Goal: Task Accomplishment & Management: Complete application form

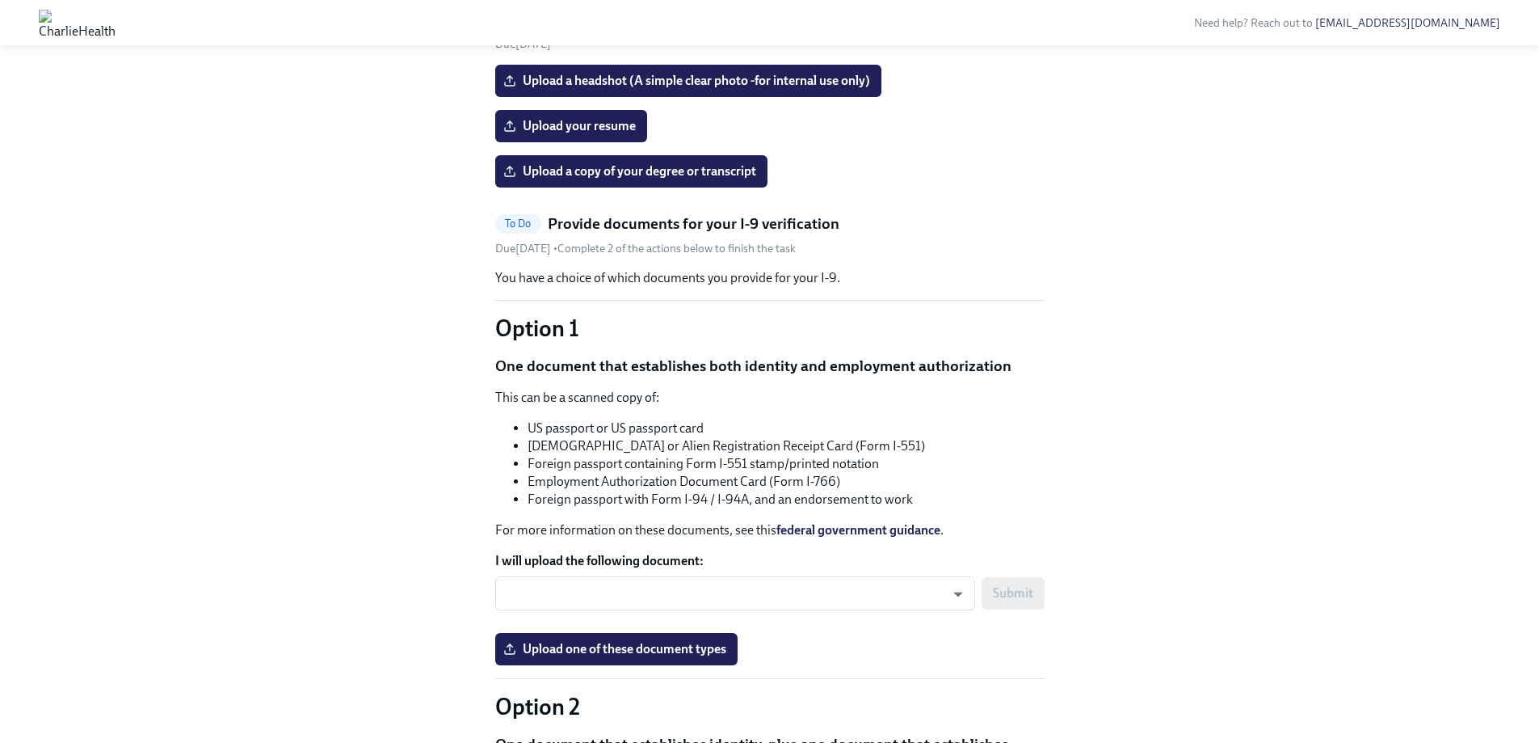
scroll to position [1212, 0]
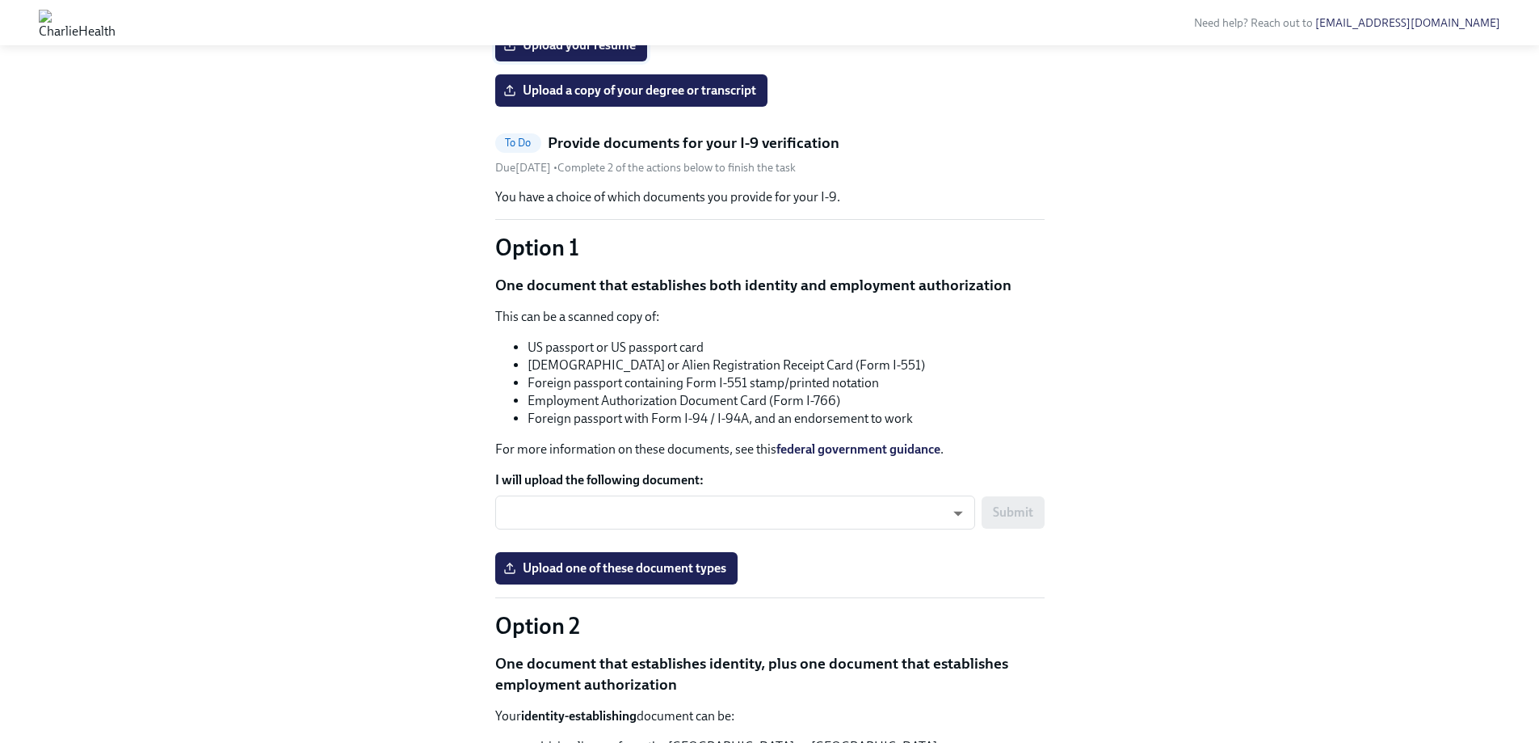
click at [568, 53] on span "Upload your resume" at bounding box center [571, 45] width 129 height 16
click at [0, 0] on input "Upload your resume" at bounding box center [0, 0] width 0 height 0
click at [574, 53] on span "Upload your resume" at bounding box center [571, 45] width 129 height 16
click at [0, 0] on input "Upload your resume" at bounding box center [0, 0] width 0 height 0
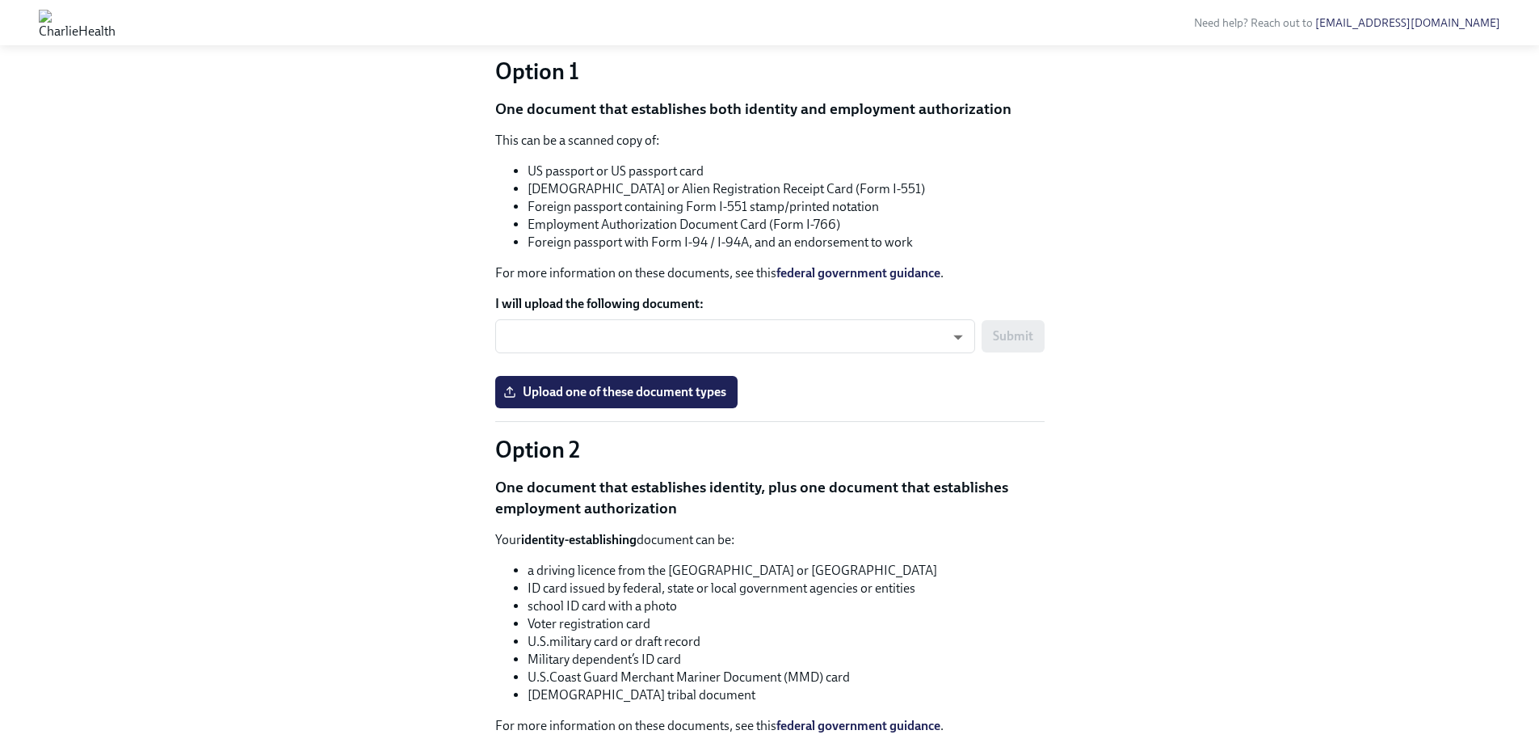
scroll to position [1535, 0]
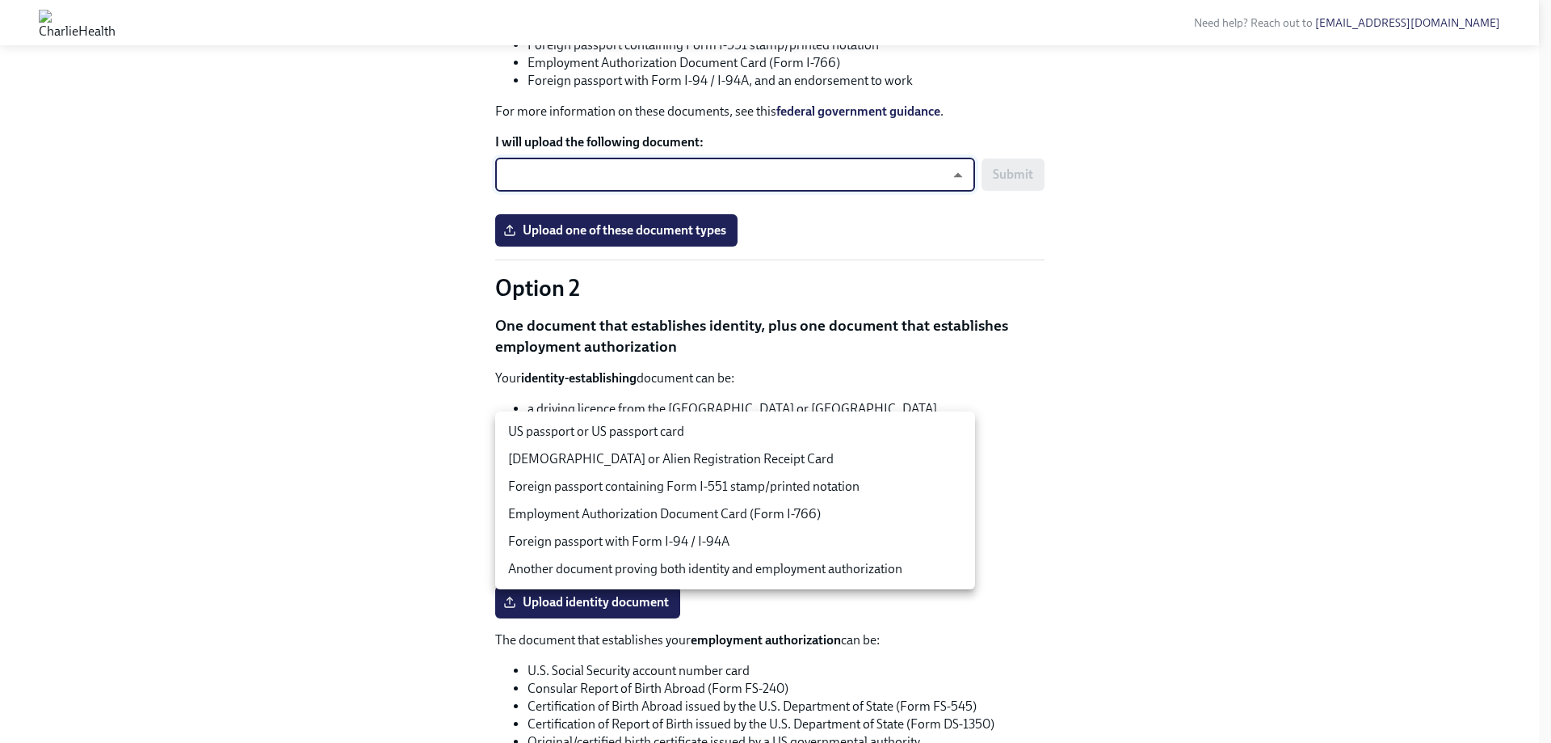
click at [598, 427] on li "US passport or US passport card" at bounding box center [735, 431] width 480 height 27
type input "tm035QtdH"
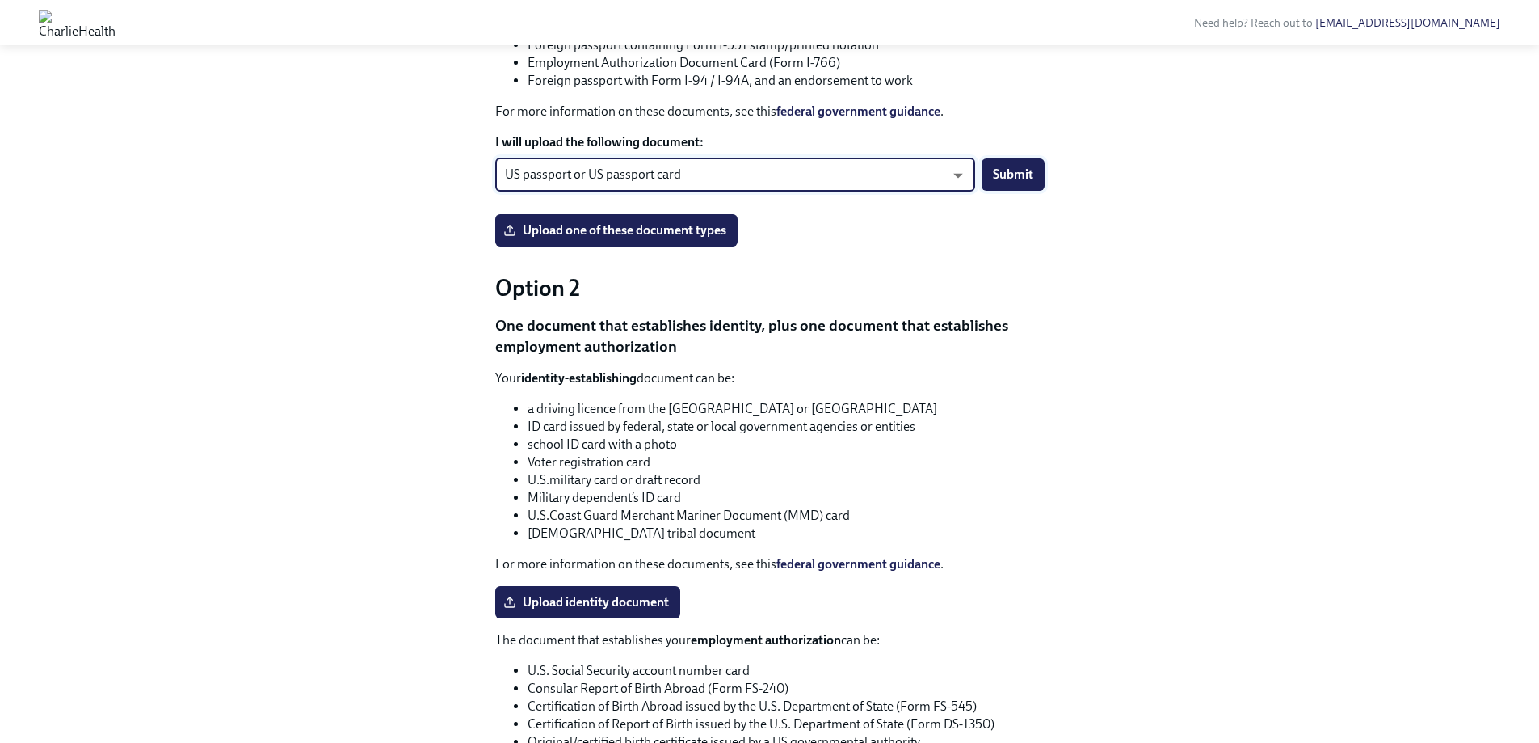
click at [1003, 191] on button "Submit" at bounding box center [1013, 174] width 63 height 32
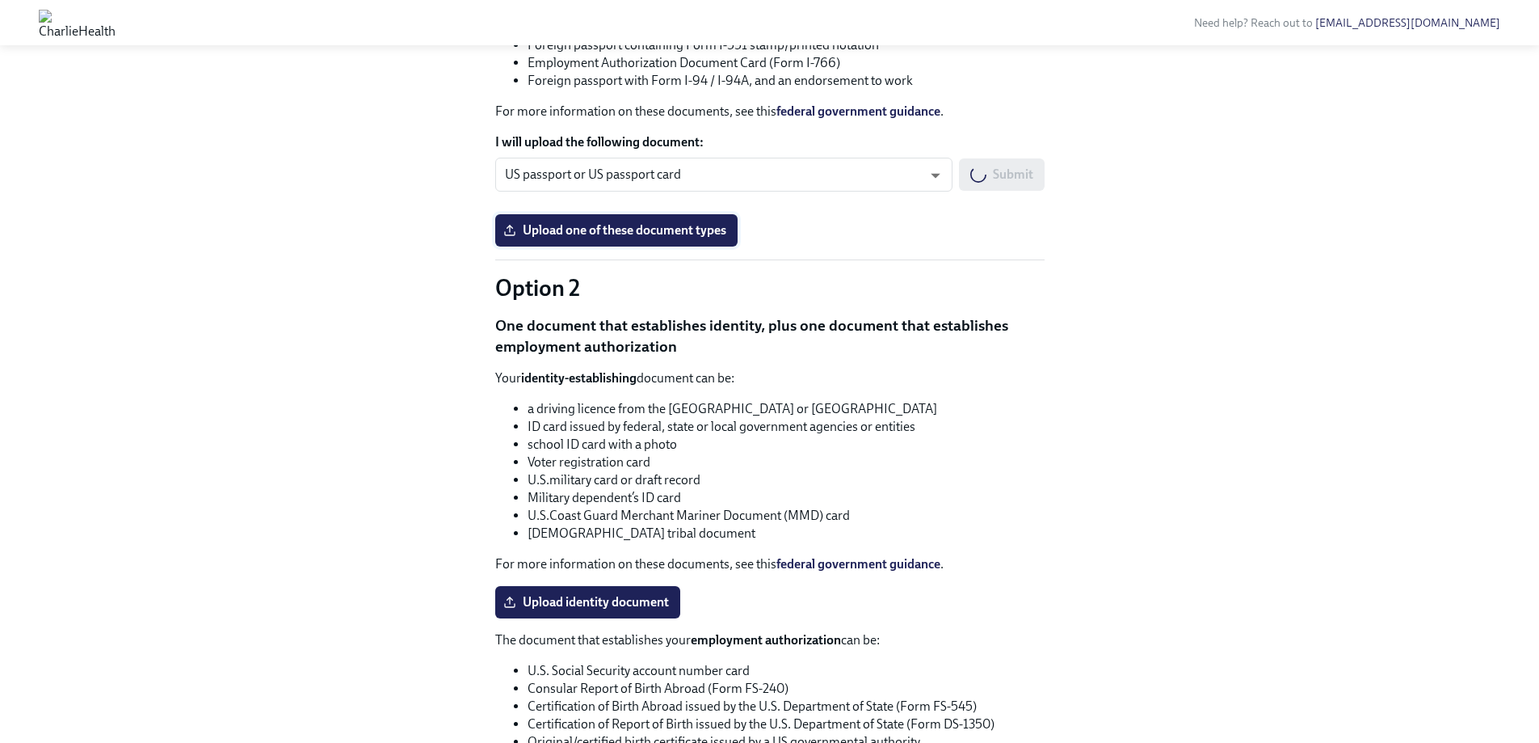
scroll to position [1550, 0]
click at [560, 238] on span "Upload one of these document types" at bounding box center [617, 230] width 220 height 16
click at [0, 0] on input "Upload one of these document types" at bounding box center [0, 0] width 0 height 0
click at [446, 391] on div "Hi [PERSON_NAME]! This is your personal task list for [PERSON_NAME] Health Onbo…" at bounding box center [770, 5] width 1462 height 2943
click at [673, 238] on span "Upload one of these document types" at bounding box center [617, 230] width 220 height 16
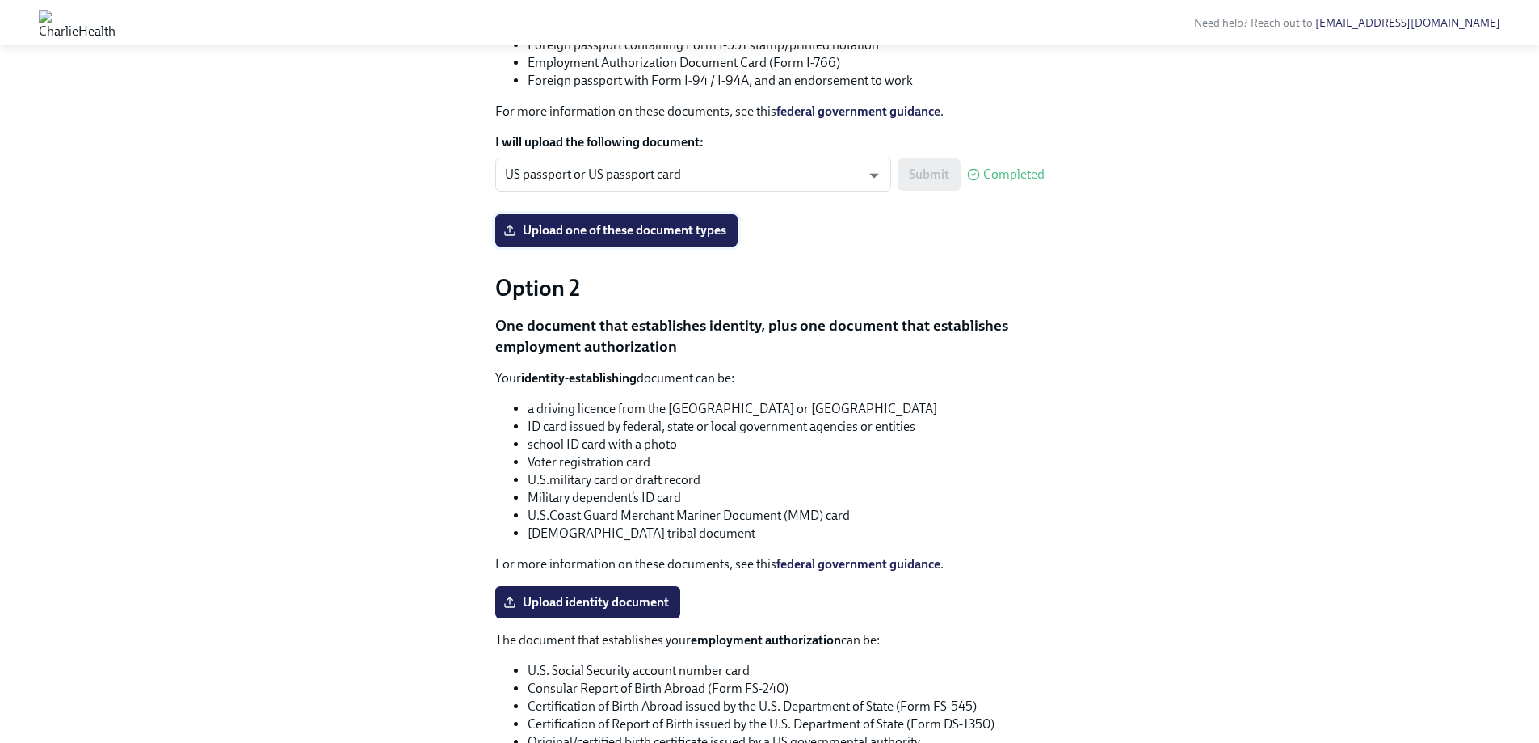
click at [0, 0] on input "Upload one of these document types" at bounding box center [0, 0] width 0 height 0
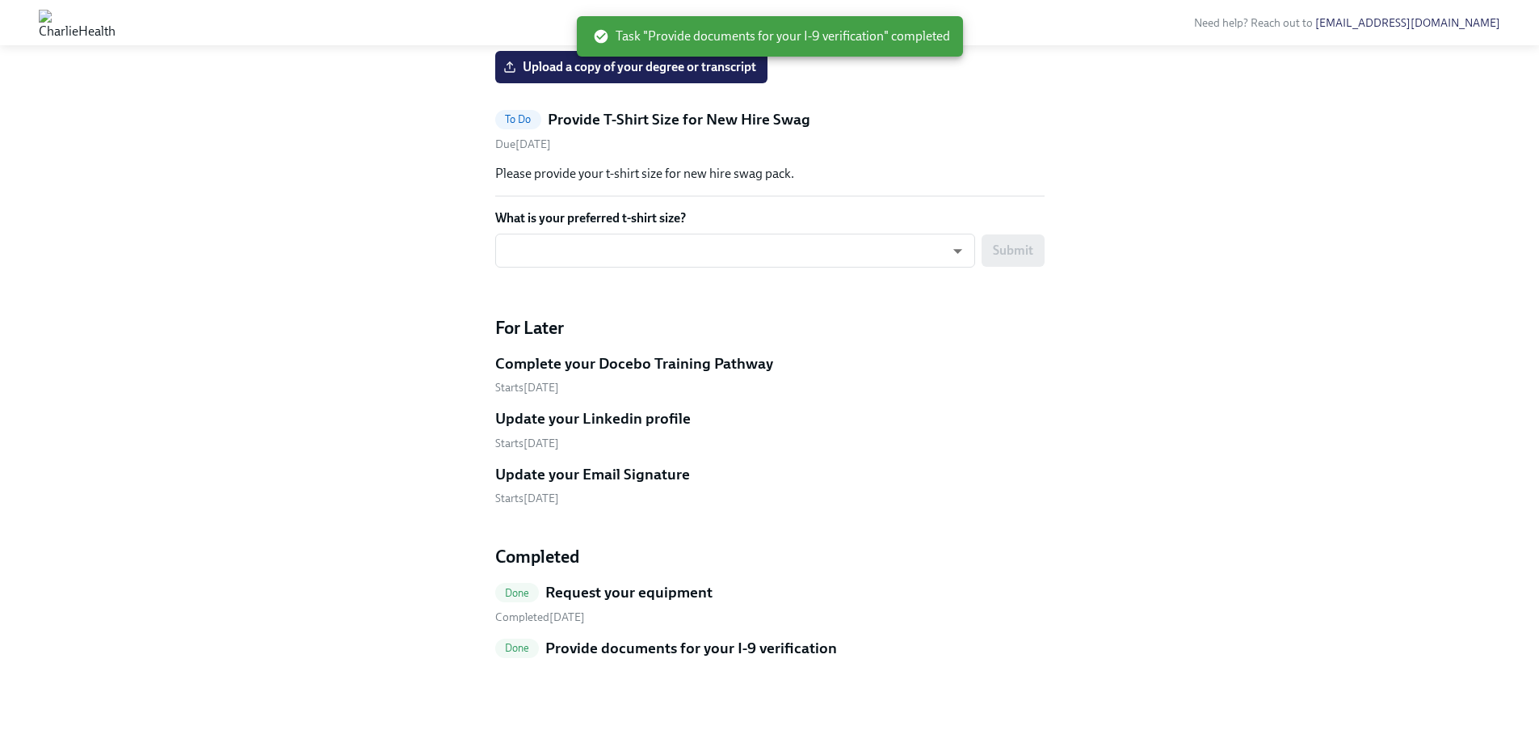
scroll to position [1492, 0]
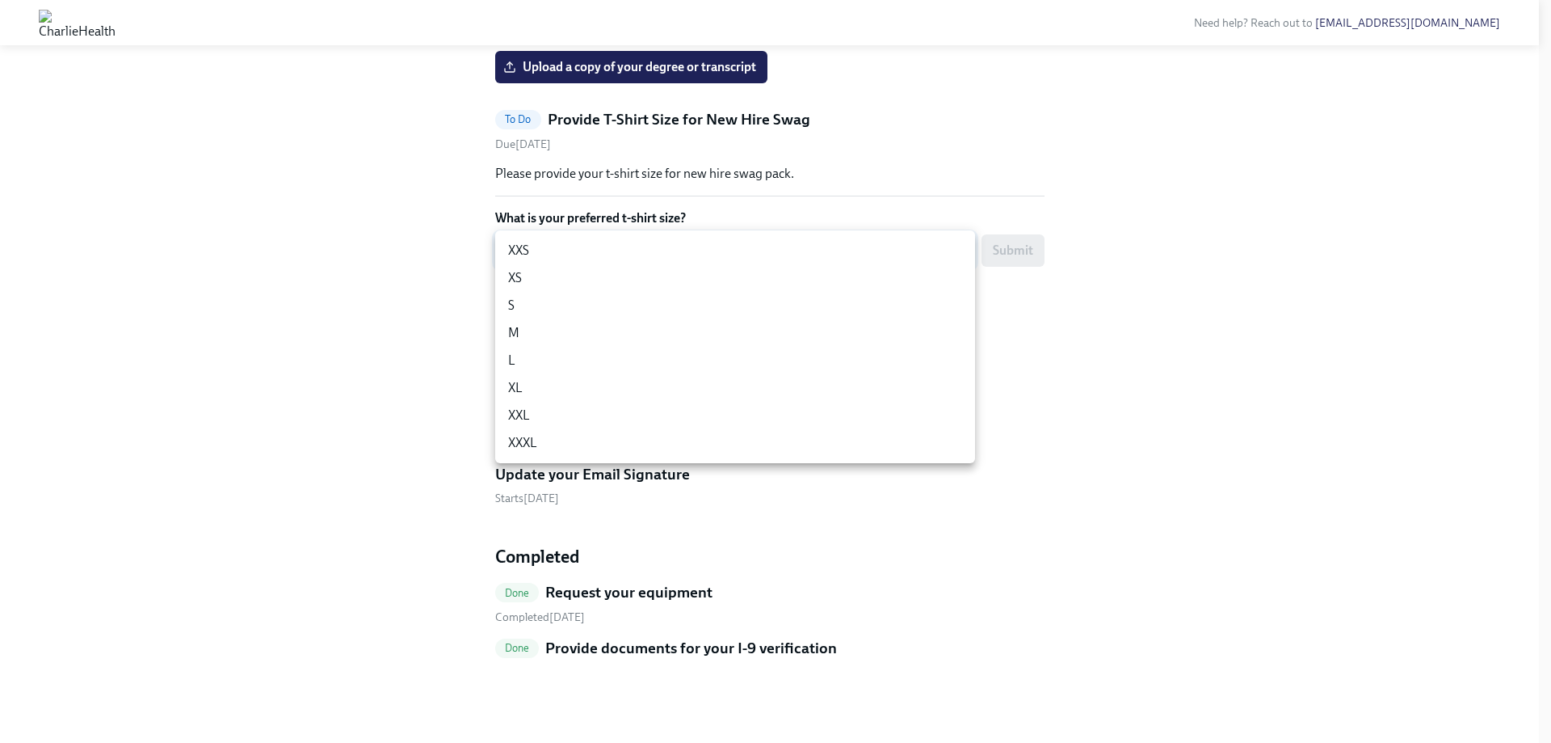
click at [565, 443] on li "XXXL" at bounding box center [735, 442] width 480 height 27
type input "xUDT9VoK6"
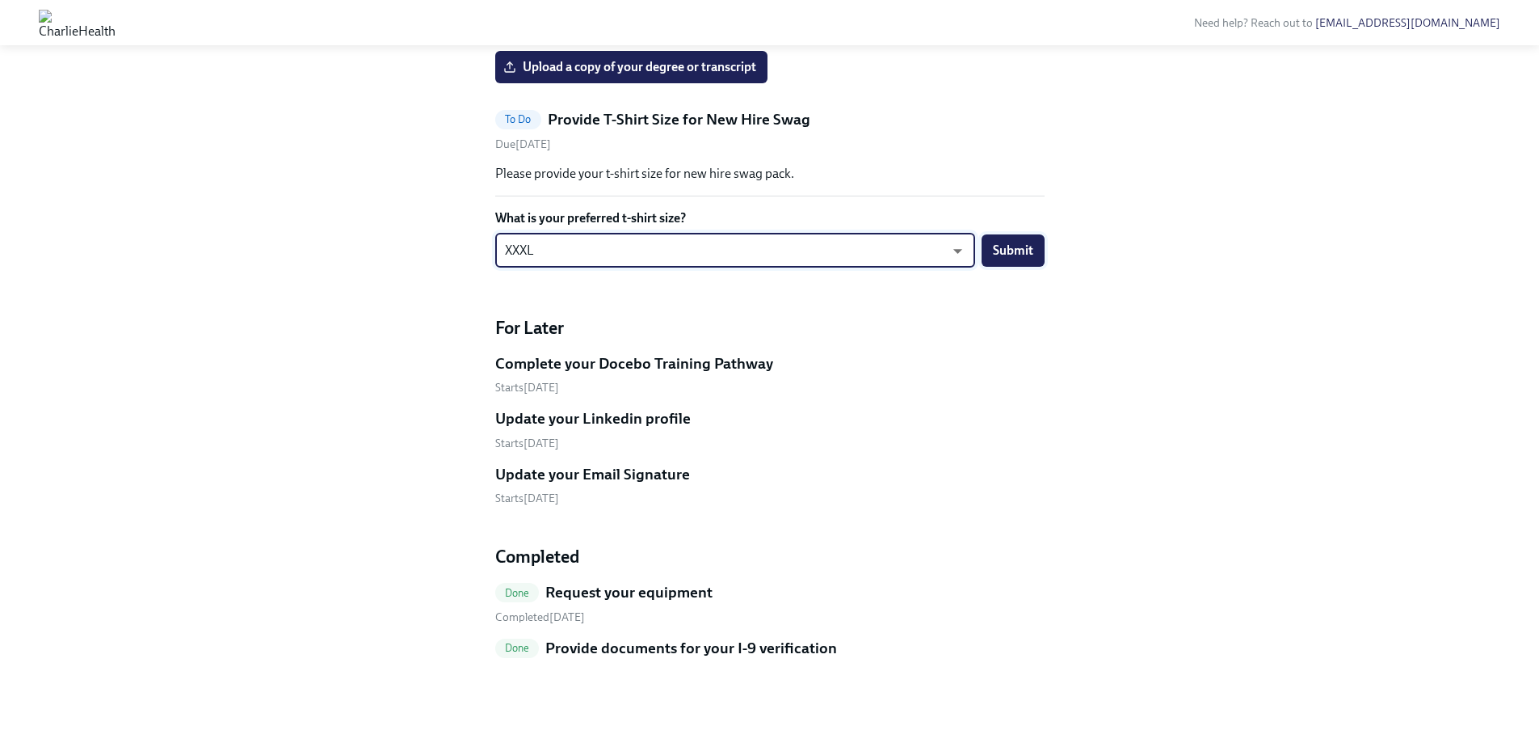
click at [1031, 248] on span "Submit" at bounding box center [1013, 250] width 40 height 16
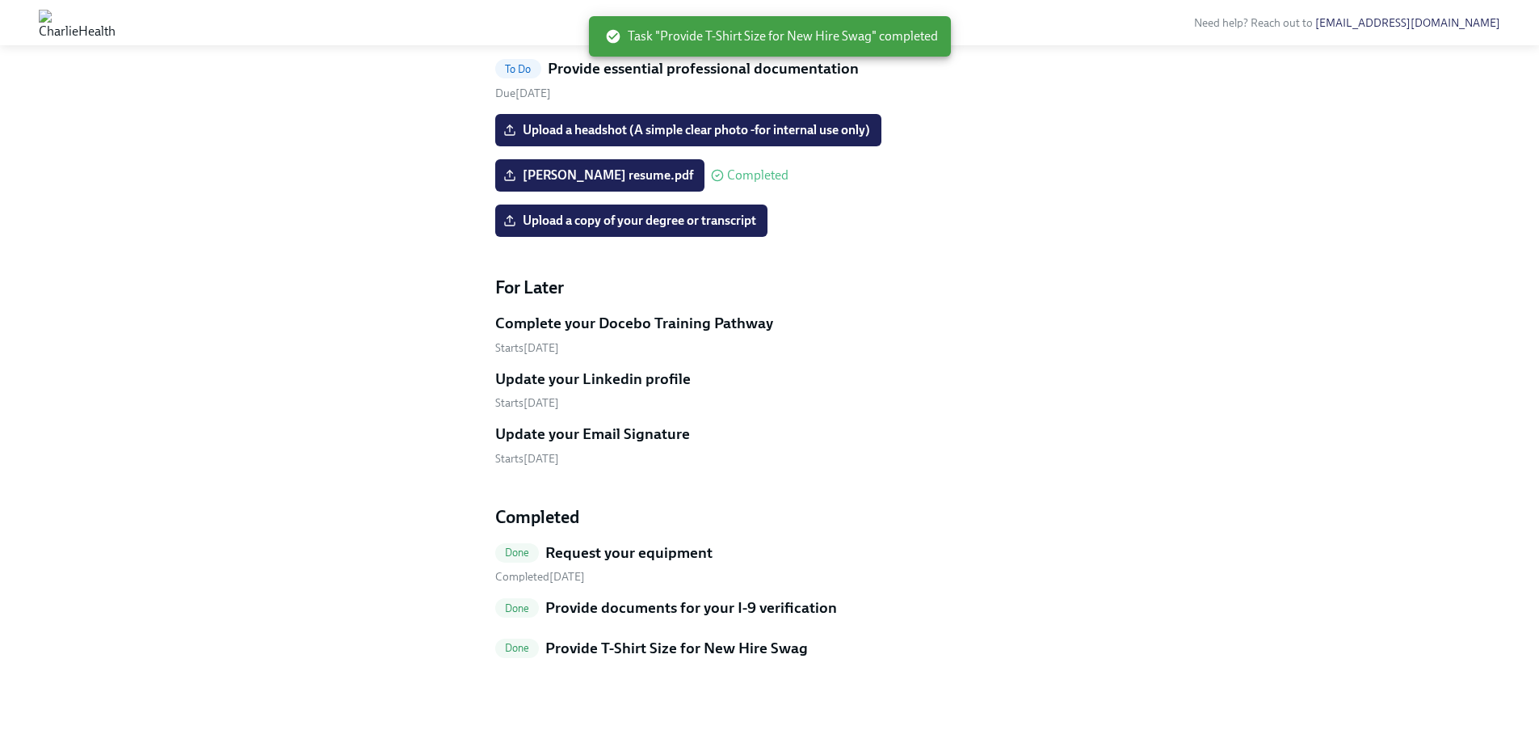
scroll to position [1338, 0]
click at [616, 555] on h5 "Request your equipment" at bounding box center [628, 552] width 167 height 21
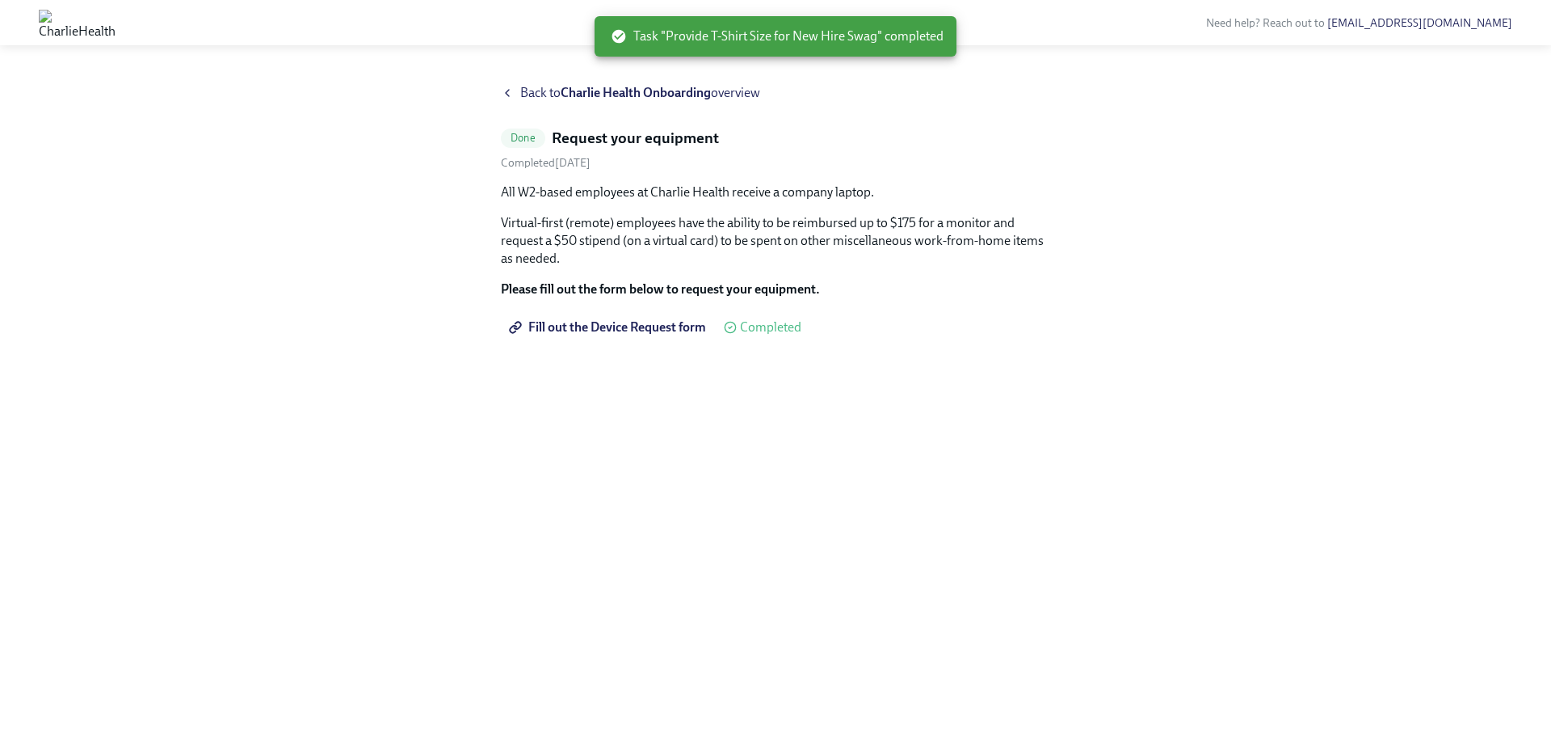
click at [660, 325] on span "Fill out the Device Request form" at bounding box center [609, 327] width 194 height 16
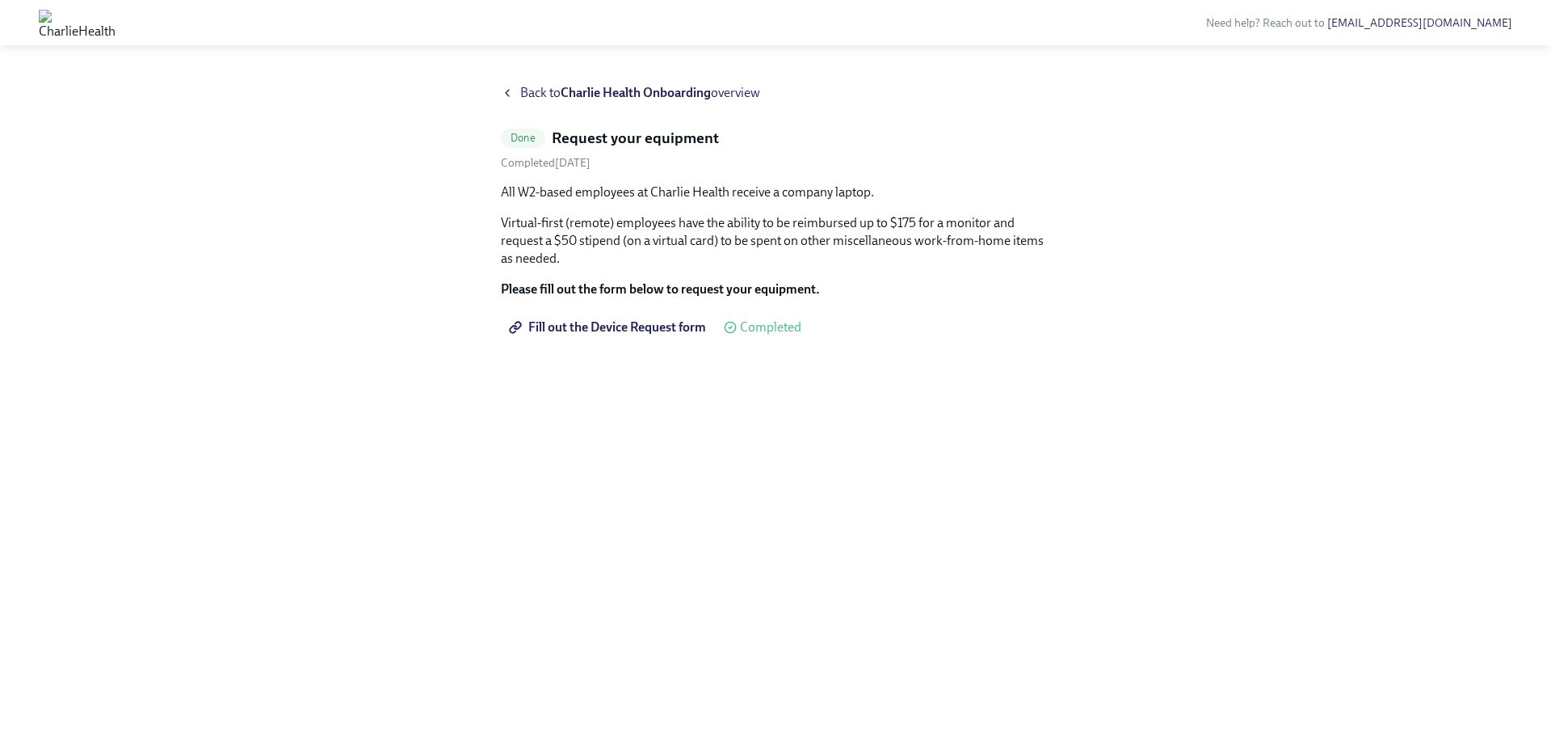
click at [543, 77] on div "Back to Charlie Health Onboarding overview Done Request your equipment Complete…" at bounding box center [775, 404] width 1551 height 678
click at [531, 88] on span "Back to Charlie Health Onboarding overview" at bounding box center [640, 93] width 240 height 18
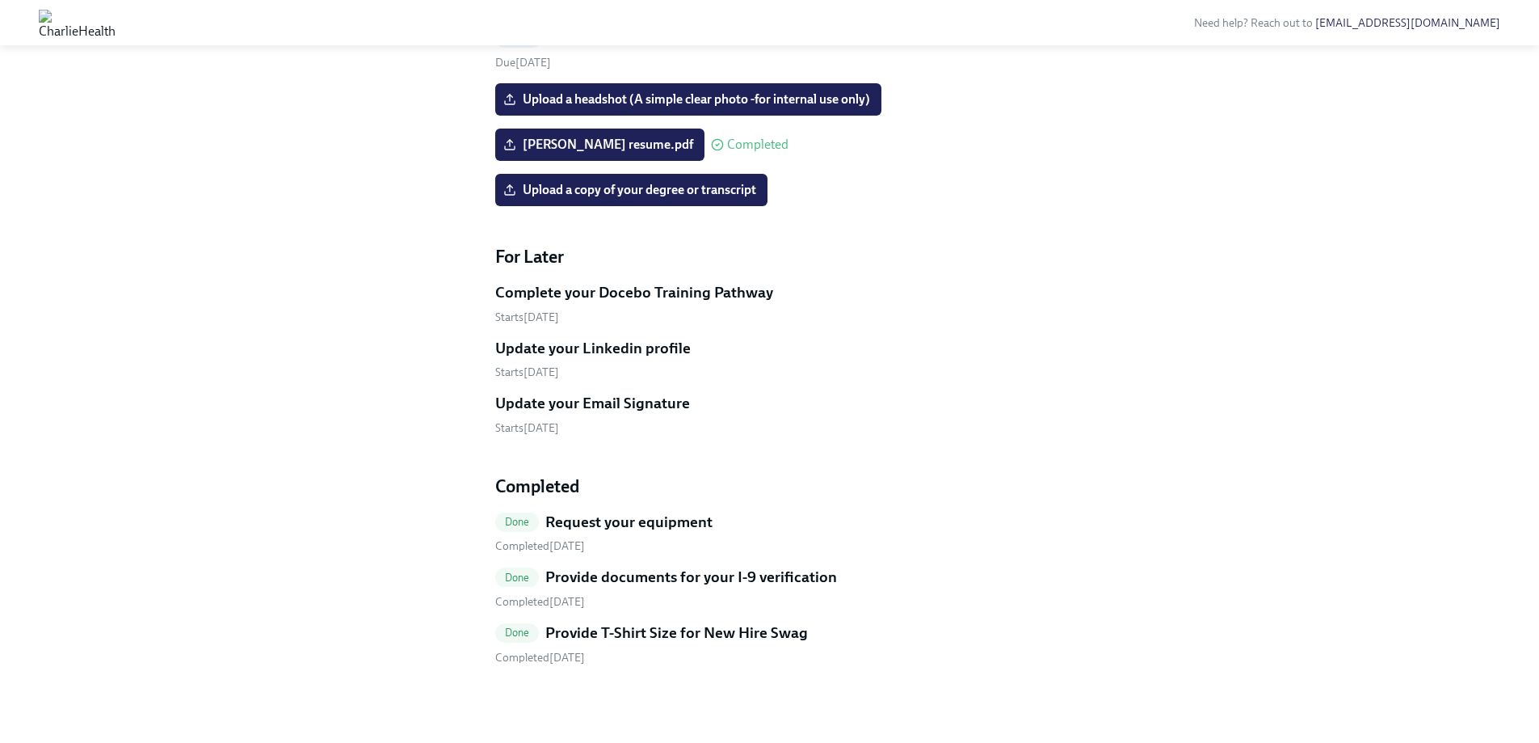
scroll to position [1369, 0]
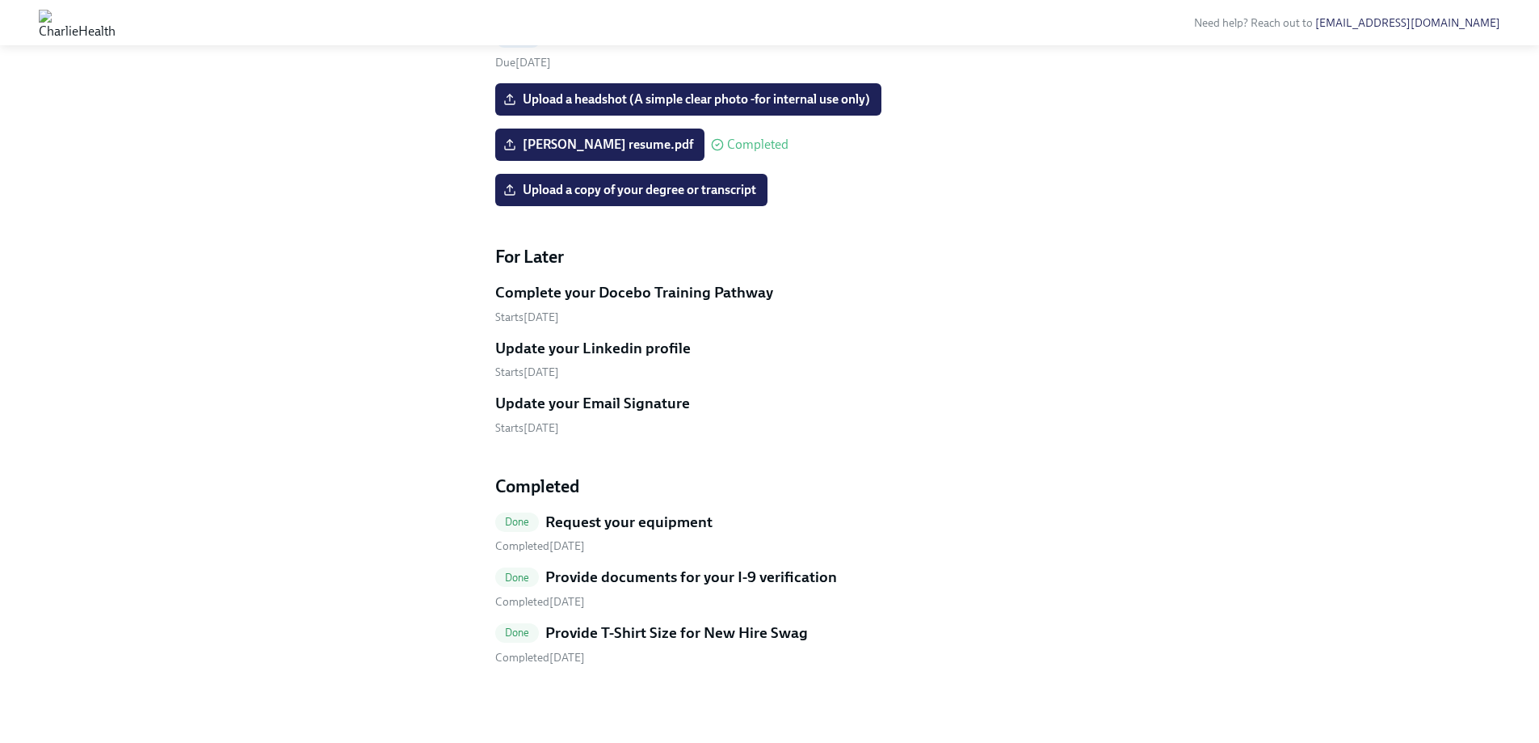
scroll to position [1369, 0]
drag, startPoint x: 271, startPoint y: 339, endPoint x: 262, endPoint y: 338, distance: 9.7
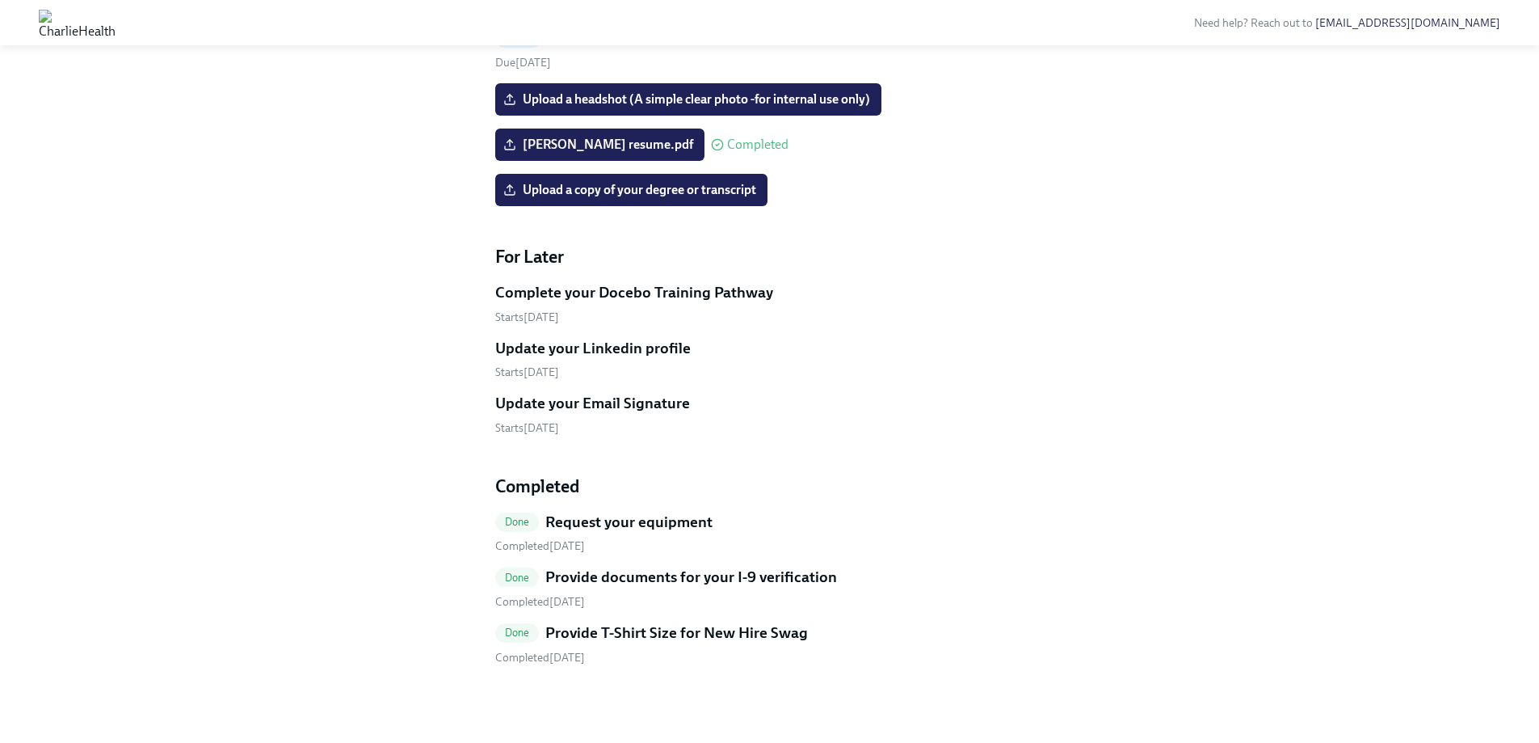
drag, startPoint x: 218, startPoint y: 226, endPoint x: 221, endPoint y: 187, distance: 38.9
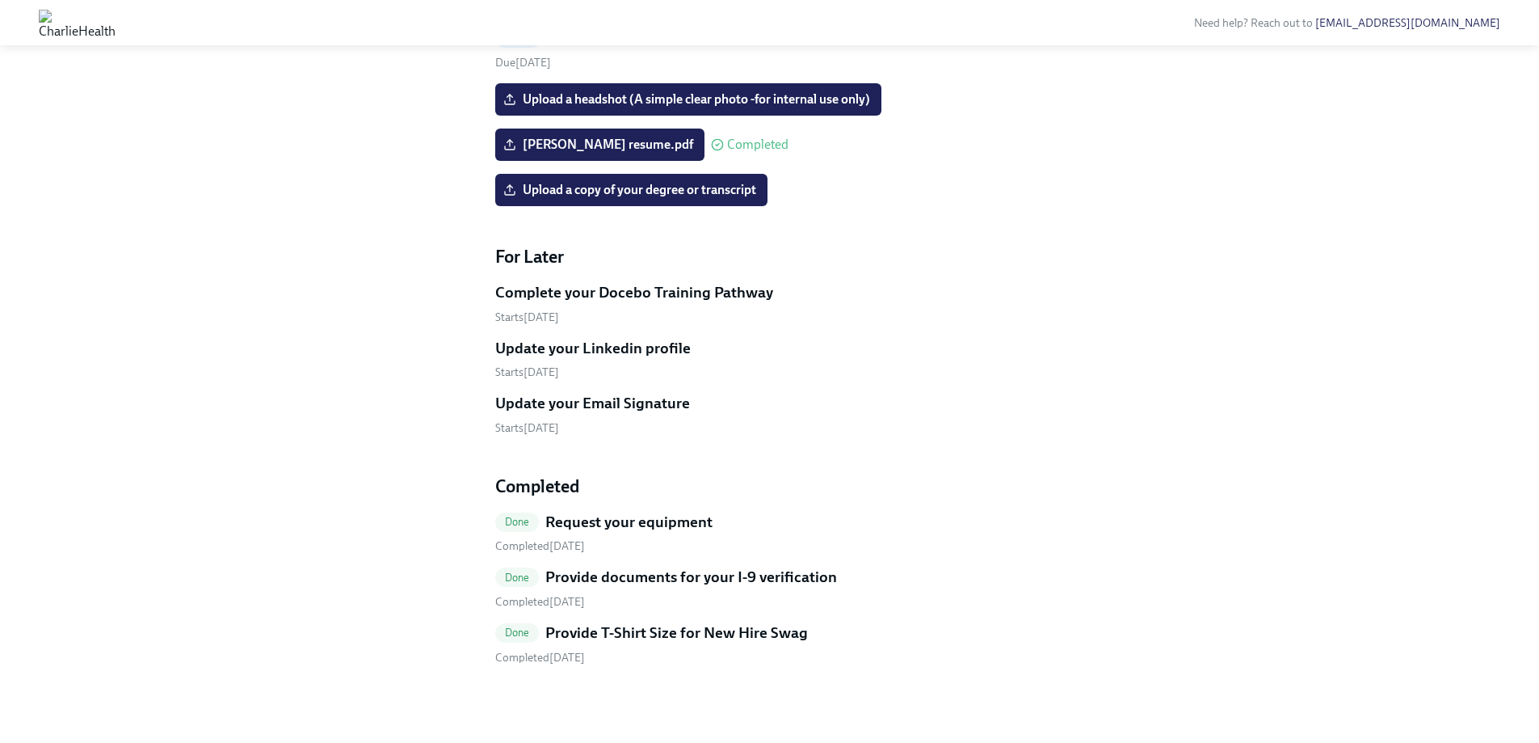
drag, startPoint x: 238, startPoint y: 183, endPoint x: 246, endPoint y: 176, distance: 10.3
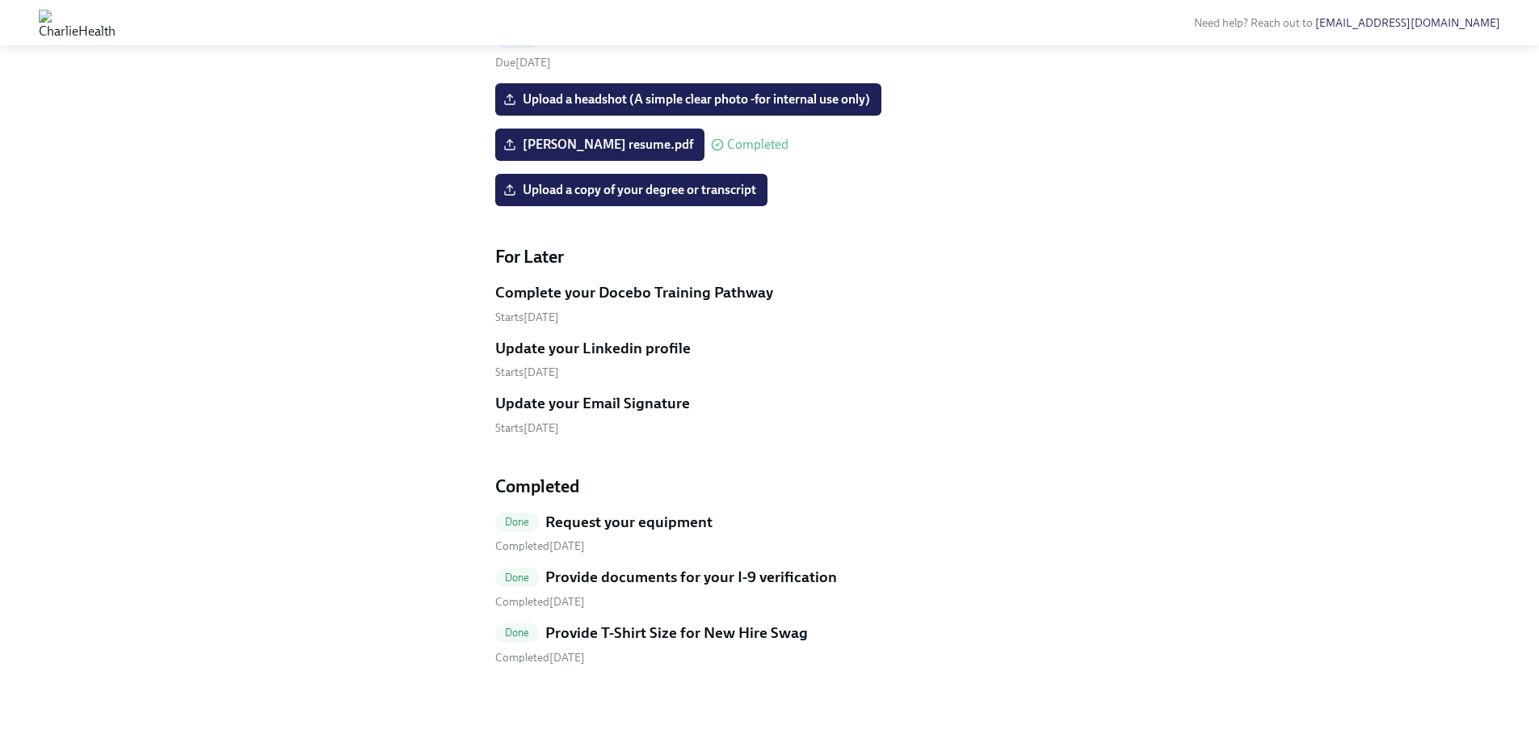
drag, startPoint x: 278, startPoint y: 189, endPoint x: 257, endPoint y: 205, distance: 26.5
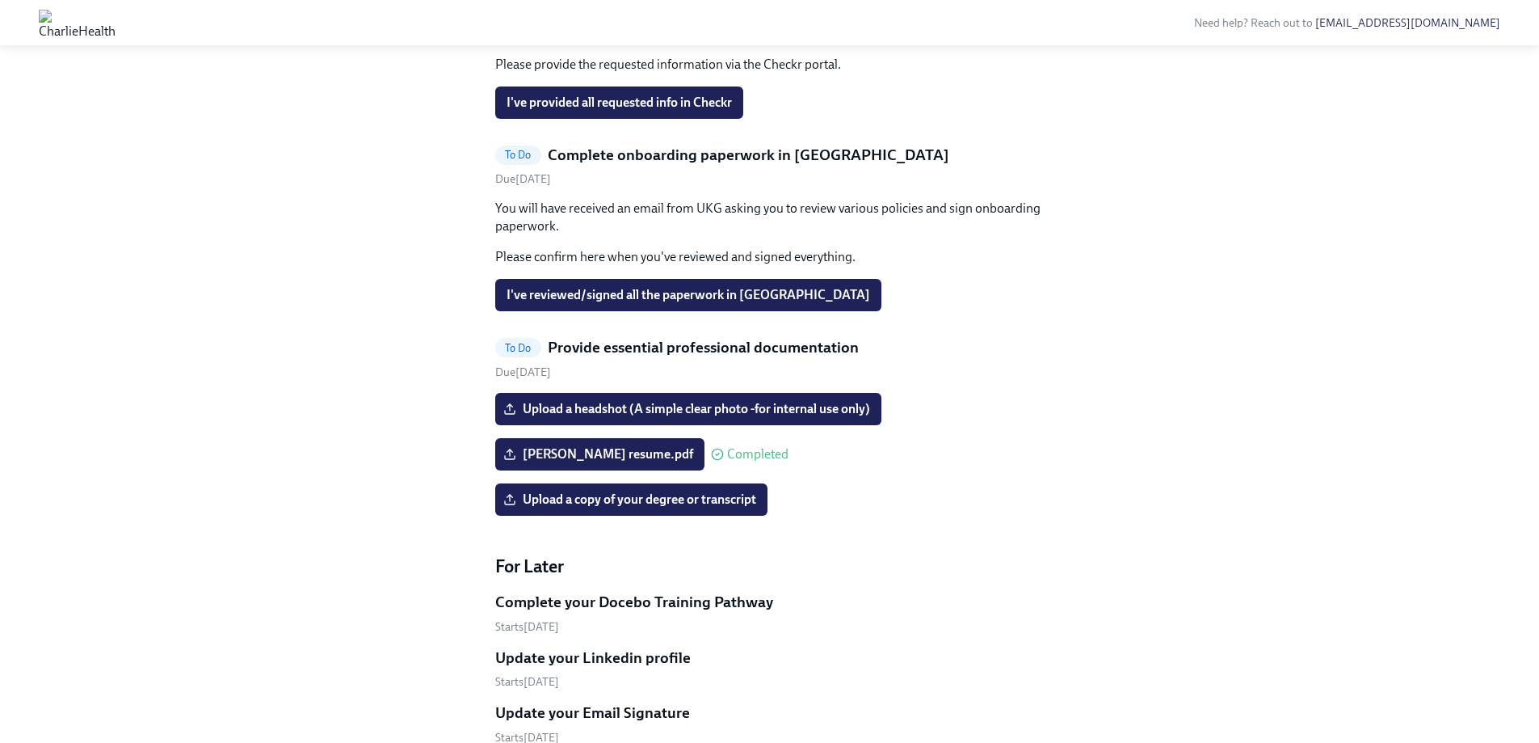
scroll to position [884, 0]
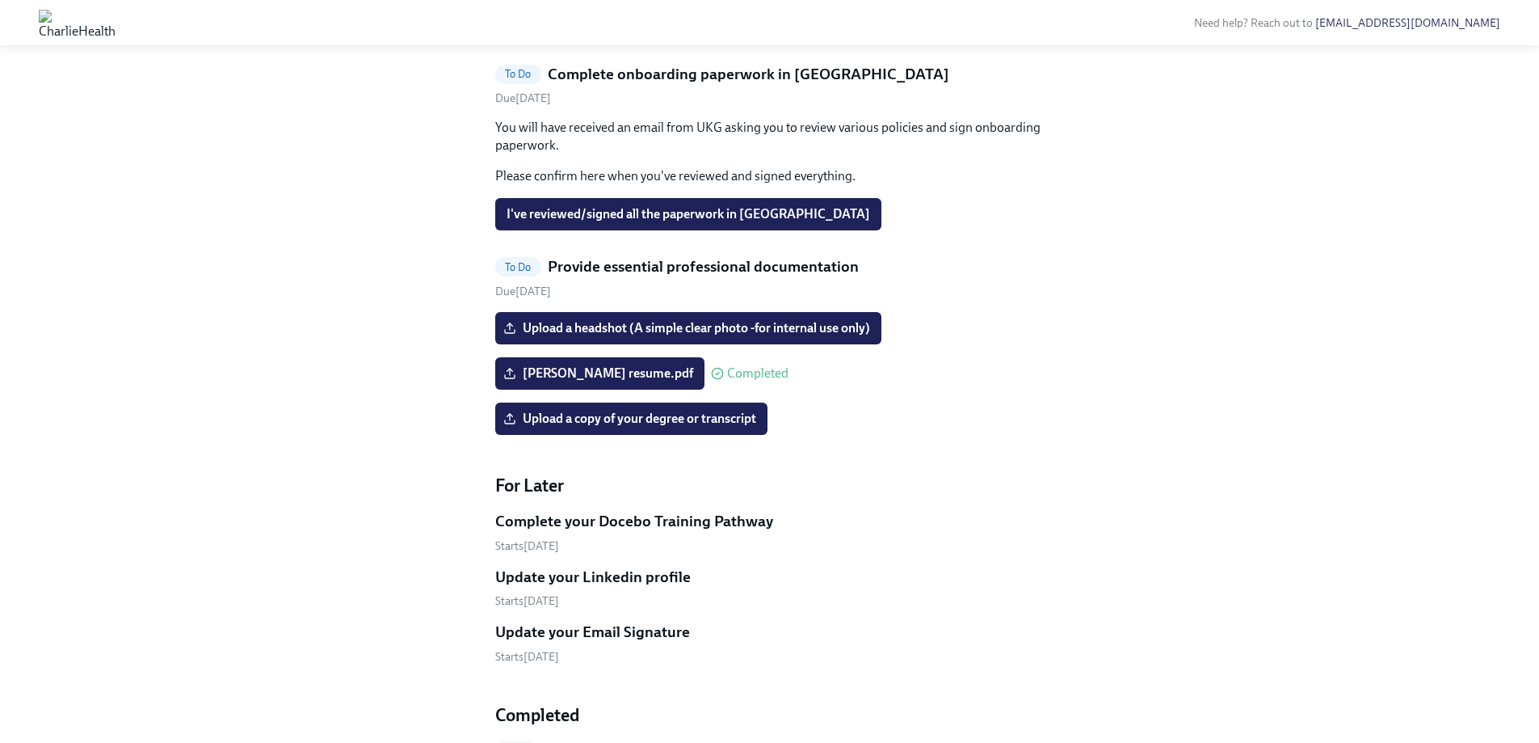
click at [382, 271] on div "Hi [PERSON_NAME]! This is your personal task list for [PERSON_NAME] Health Onbo…" at bounding box center [770, 66] width 1462 height 1732
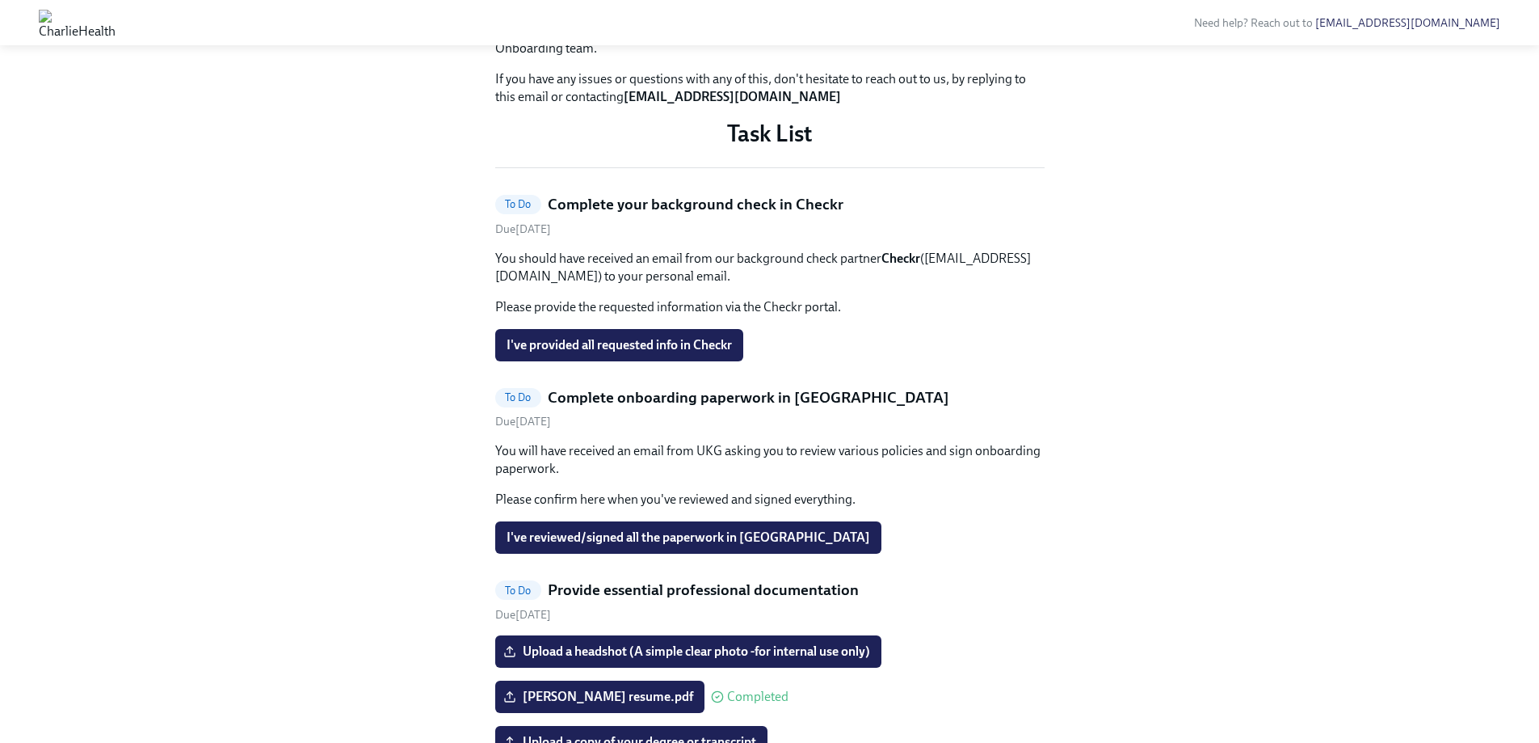
scroll to position [399, 0]
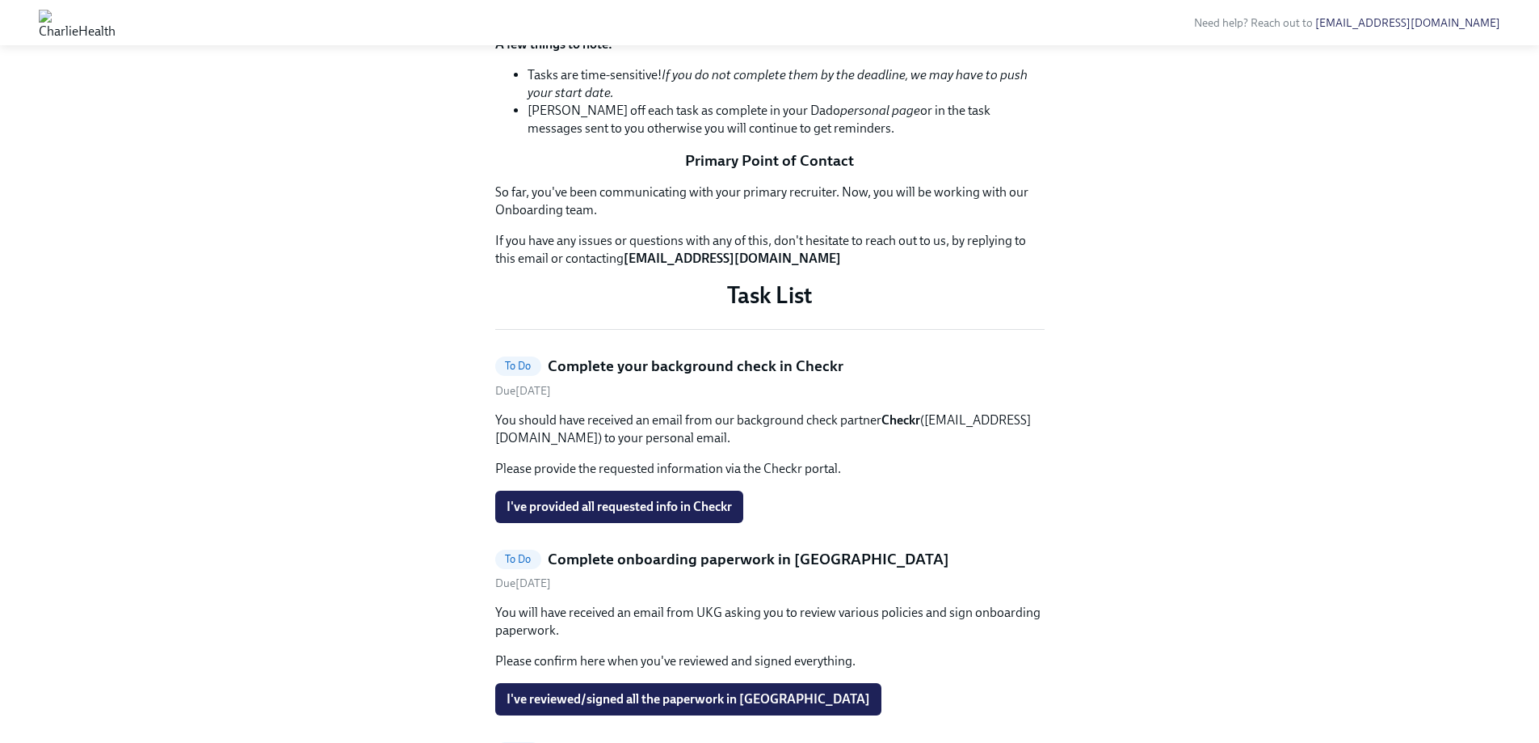
click at [388, 345] on div "Hi [PERSON_NAME]! This is your personal task list for [PERSON_NAME] Health Onbo…" at bounding box center [770, 551] width 1462 height 1732
click at [304, 385] on div "Hi [PERSON_NAME]! This is your personal task list for [PERSON_NAME] Health Onbo…" at bounding box center [770, 551] width 1462 height 1732
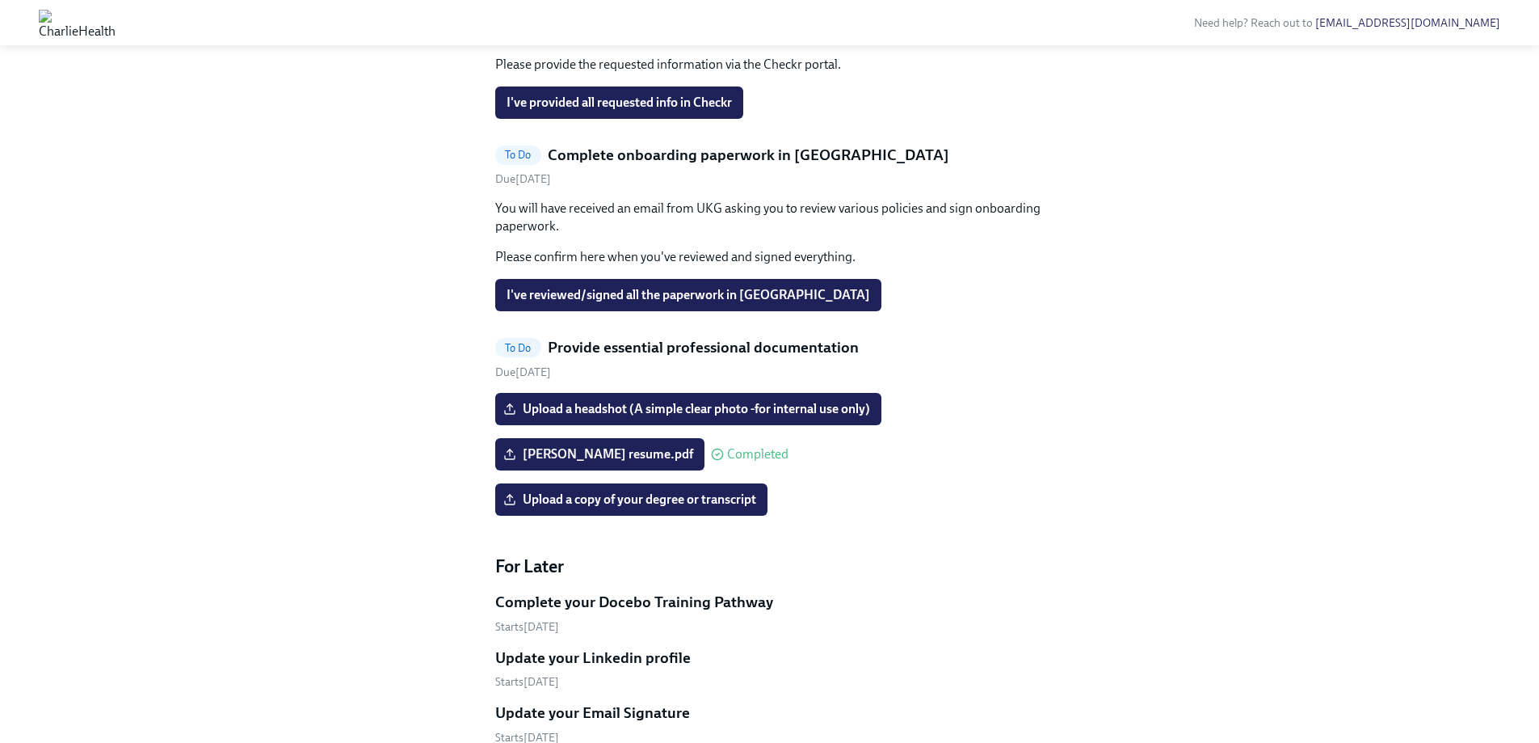
scroll to position [722, 0]
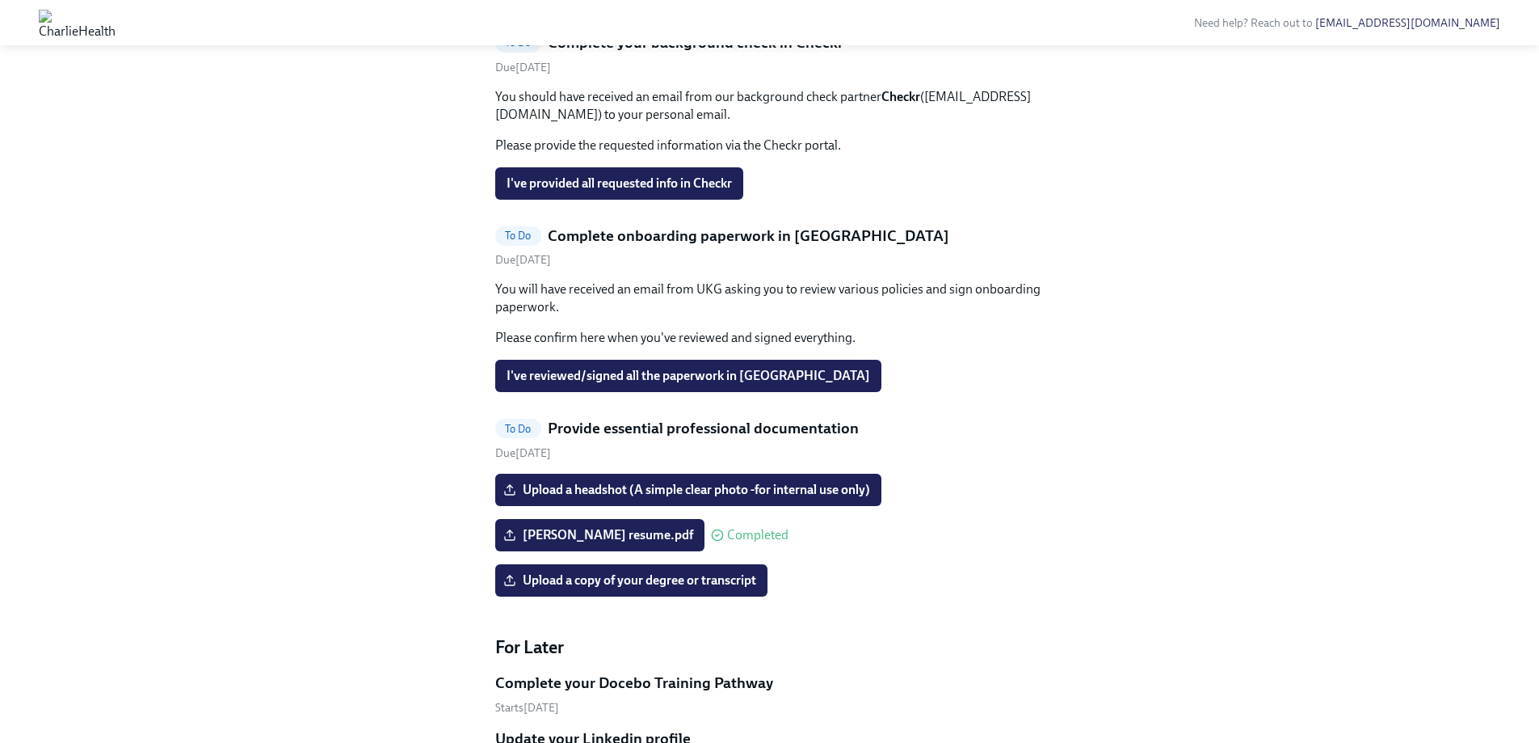
drag, startPoint x: 341, startPoint y: 318, endPoint x: 332, endPoint y: 309, distance: 12.0
click at [335, 310] on div "Hi [PERSON_NAME]! This is your personal task list for [PERSON_NAME] Health Onbo…" at bounding box center [770, 228] width 1462 height 1732
click at [290, 334] on div "Hi [PERSON_NAME]! This is your personal task list for [PERSON_NAME] Health Onbo…" at bounding box center [770, 228] width 1462 height 1732
drag, startPoint x: 212, startPoint y: 271, endPoint x: 179, endPoint y: 259, distance: 34.8
click at [202, 271] on div "Hi [PERSON_NAME]! This is your personal task list for [PERSON_NAME] Health Onbo…" at bounding box center [770, 228] width 1462 height 1732
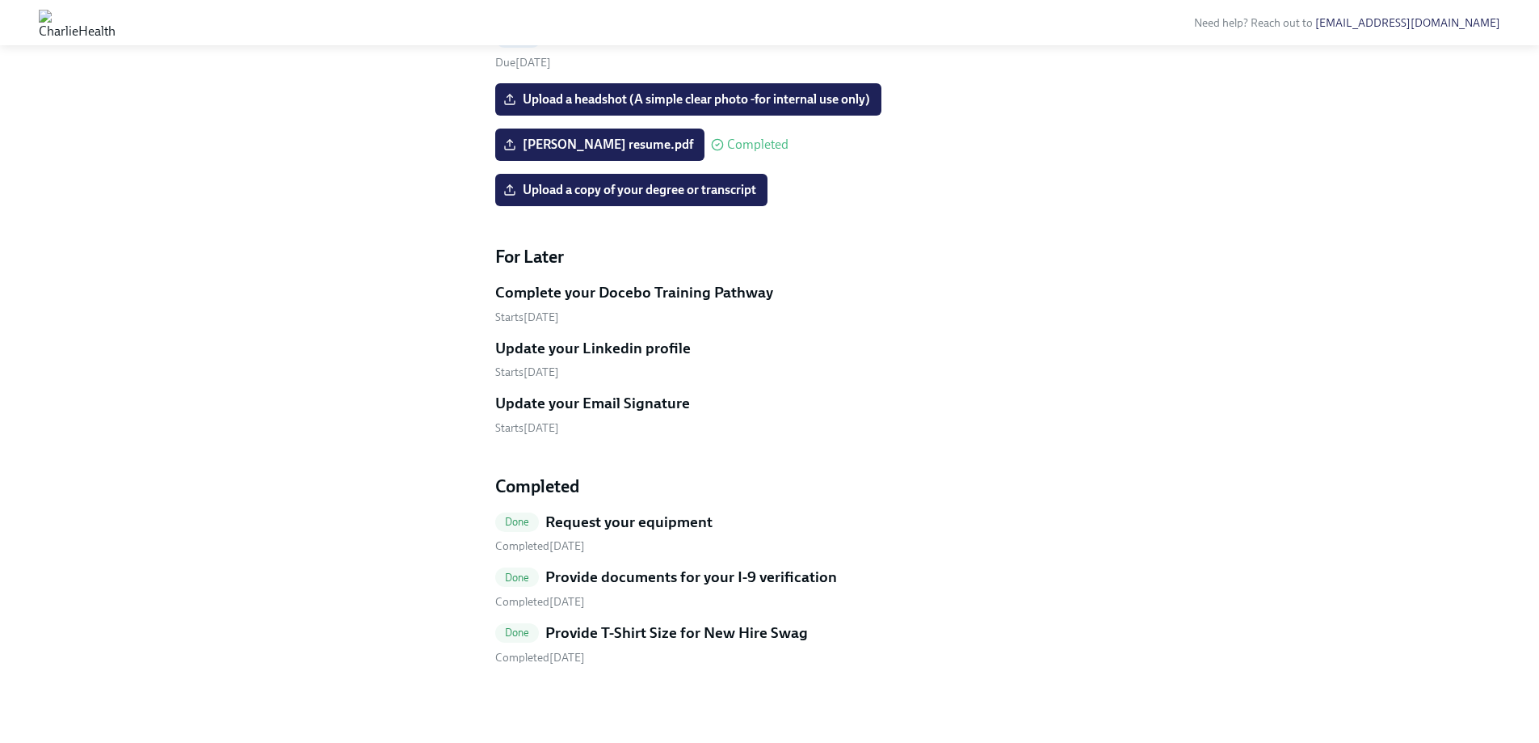
scroll to position [1207, 0]
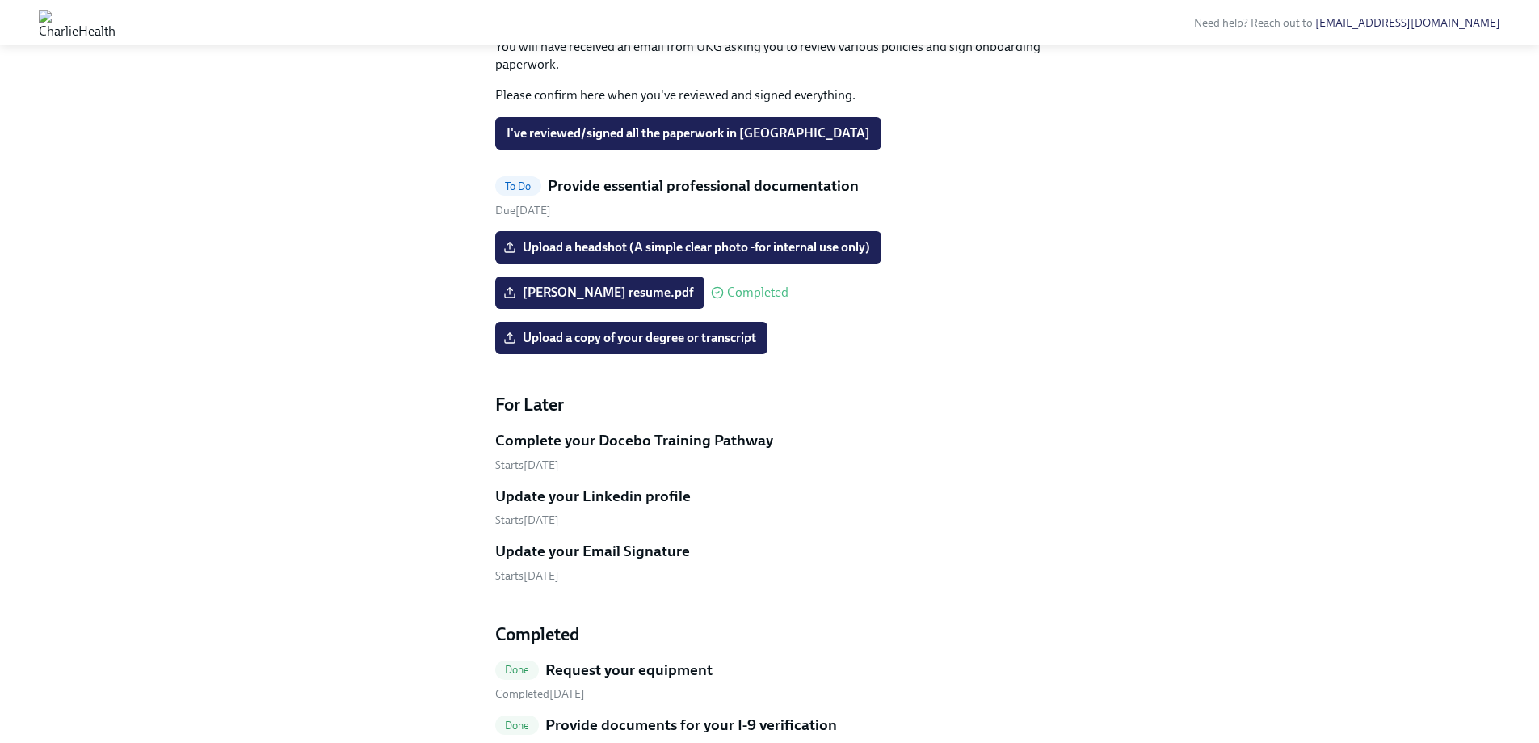
scroll to position [1046, 0]
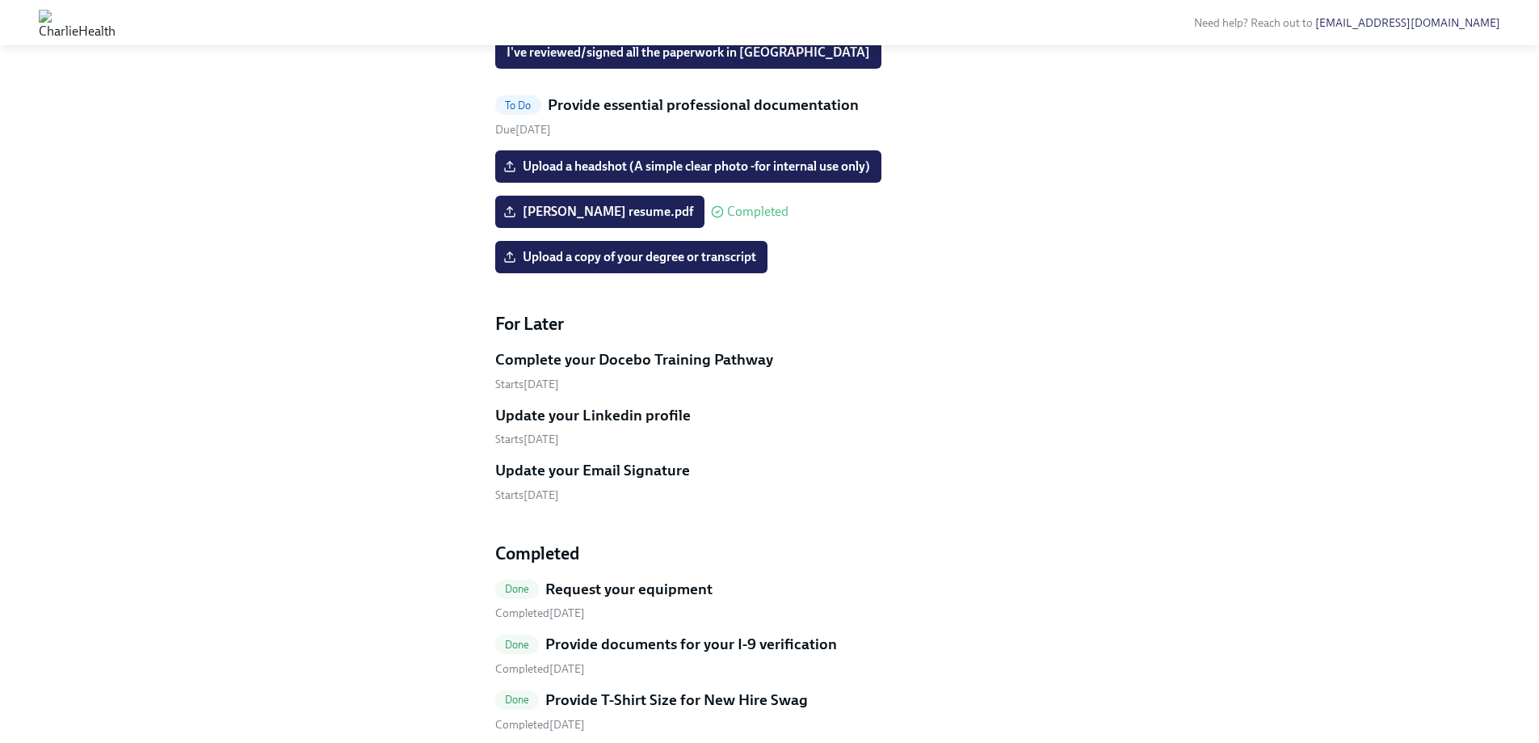
drag, startPoint x: 402, startPoint y: 191, endPoint x: 402, endPoint y: 200, distance: 8.9
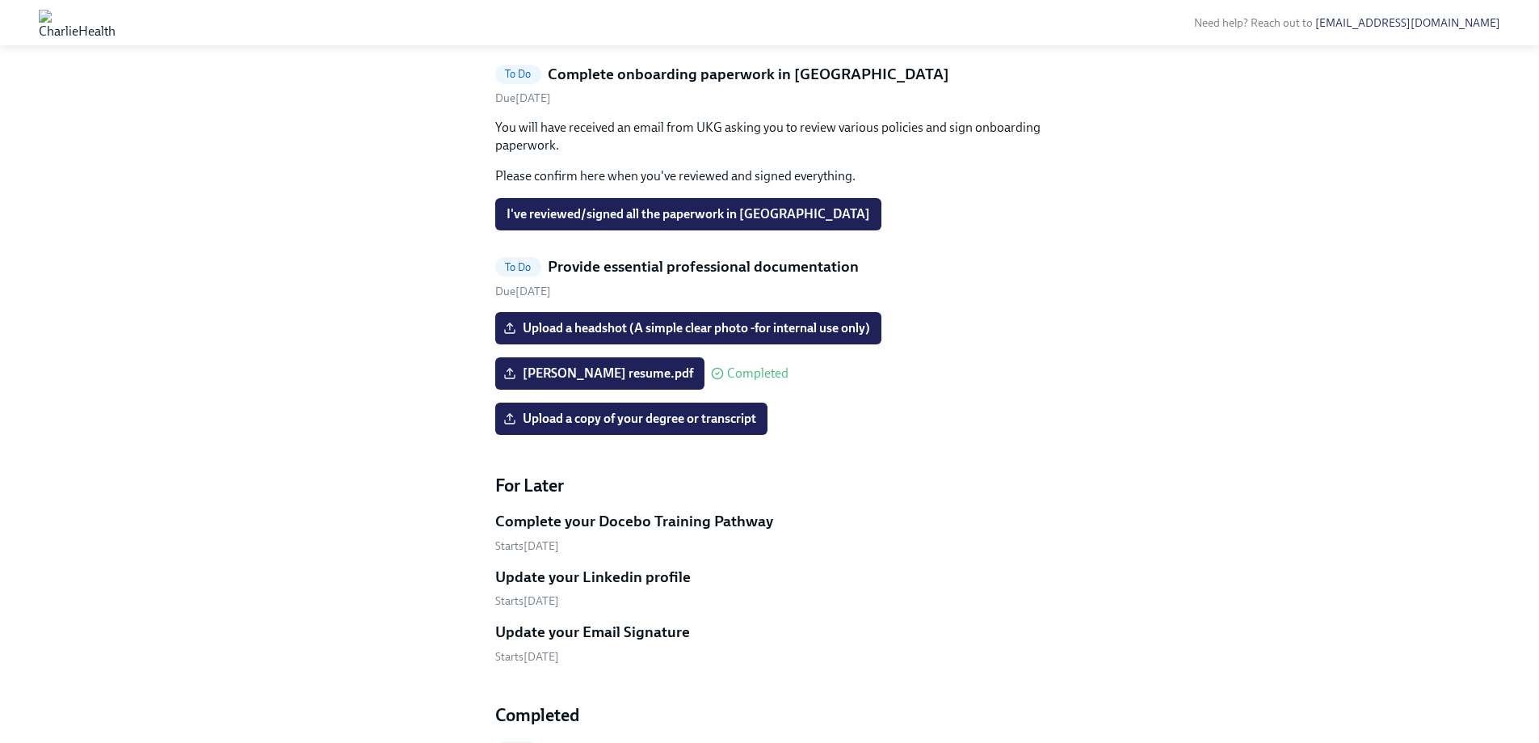
scroll to position [480, 0]
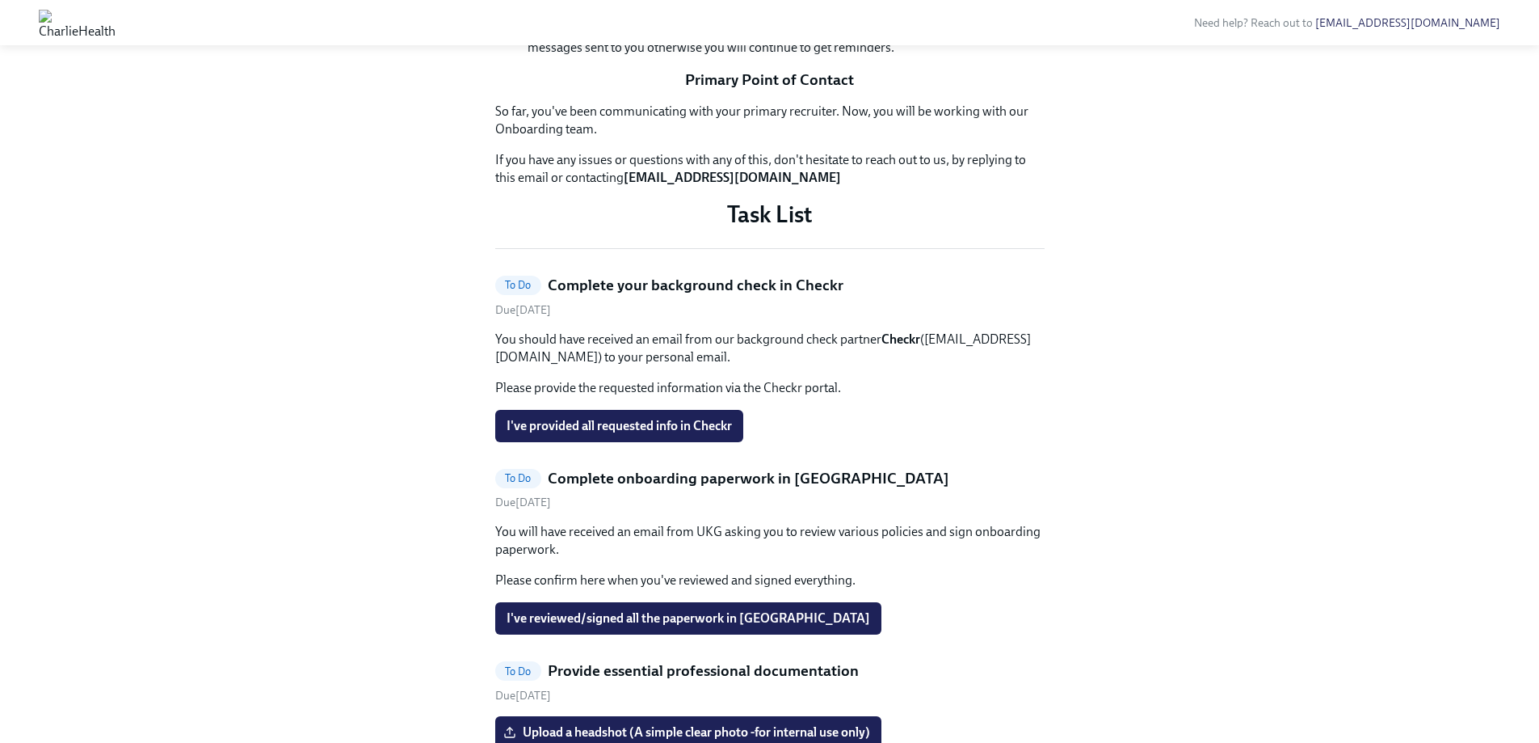
click at [1332, 243] on div "Hi [PERSON_NAME]! This is your personal task list for [PERSON_NAME] Health Onbo…" at bounding box center [770, 470] width 1462 height 1732
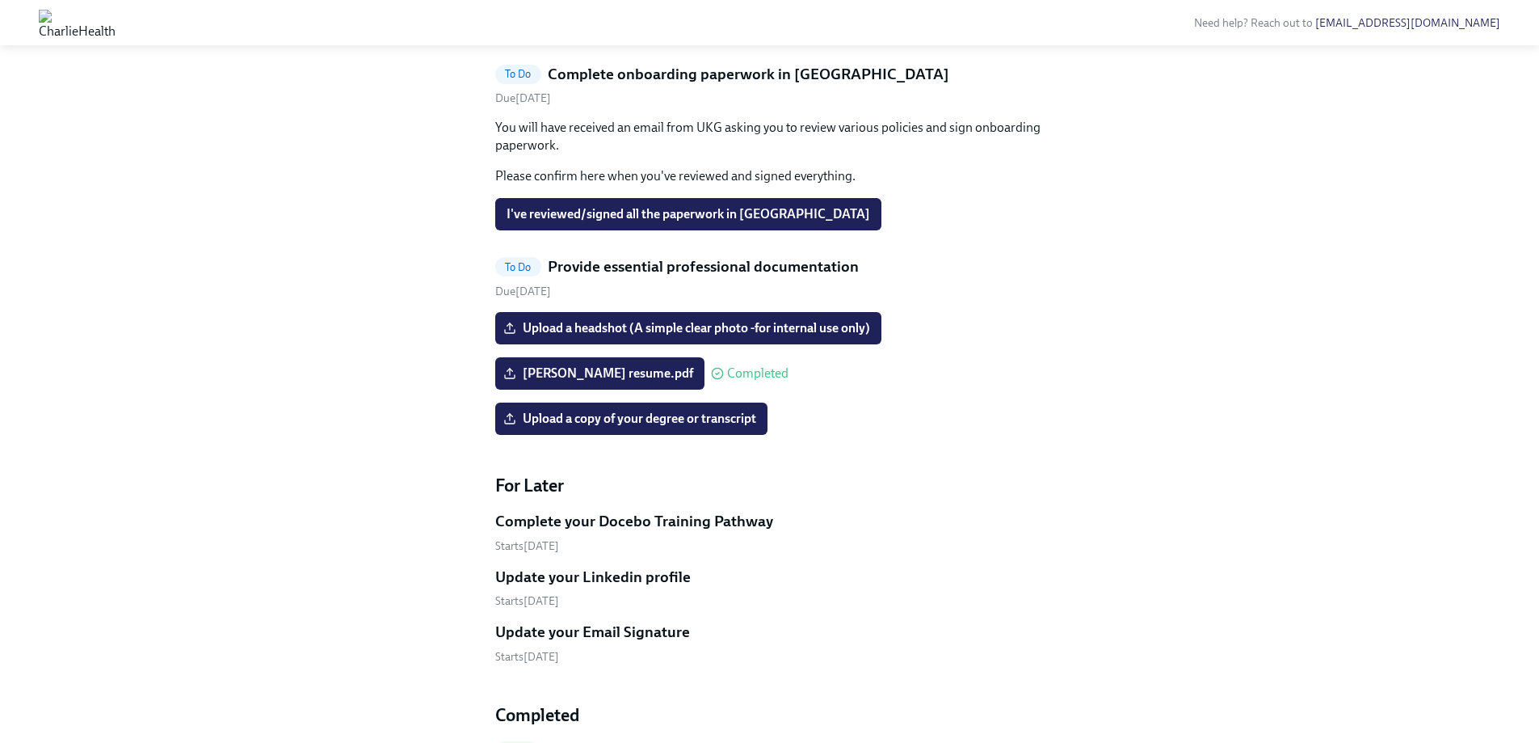
scroll to position [965, 0]
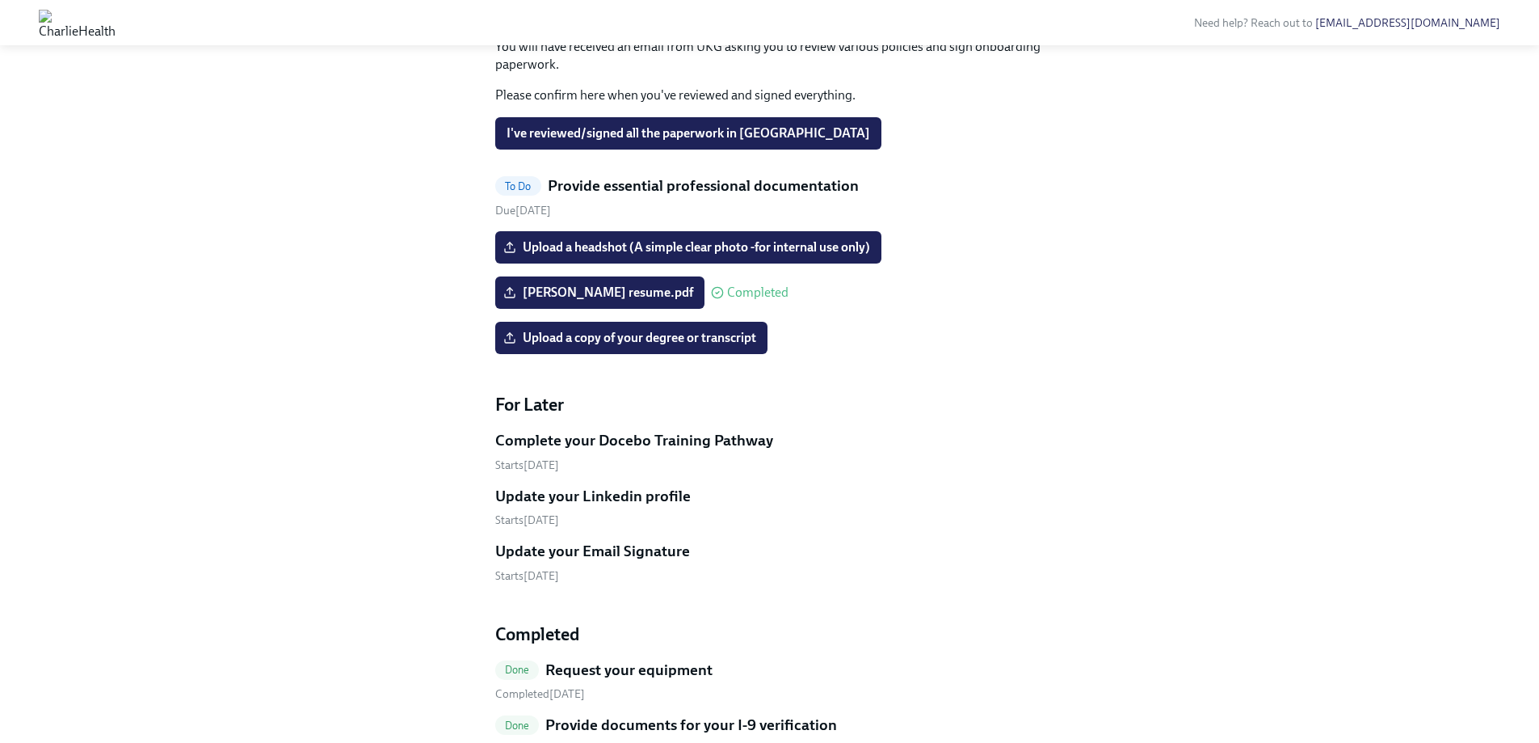
drag, startPoint x: 238, startPoint y: 164, endPoint x: 243, endPoint y: 155, distance: 10.1
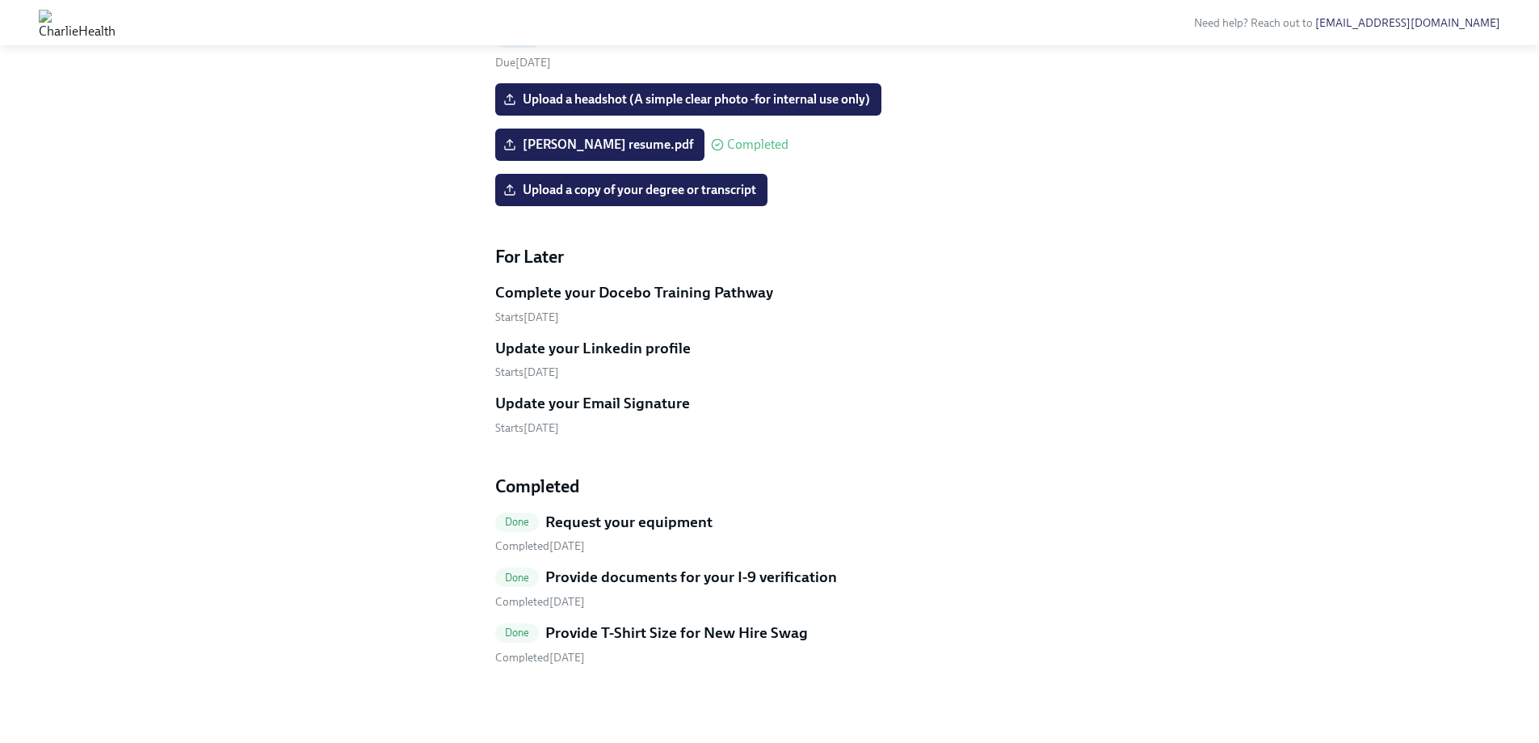
scroll to position [1288, 0]
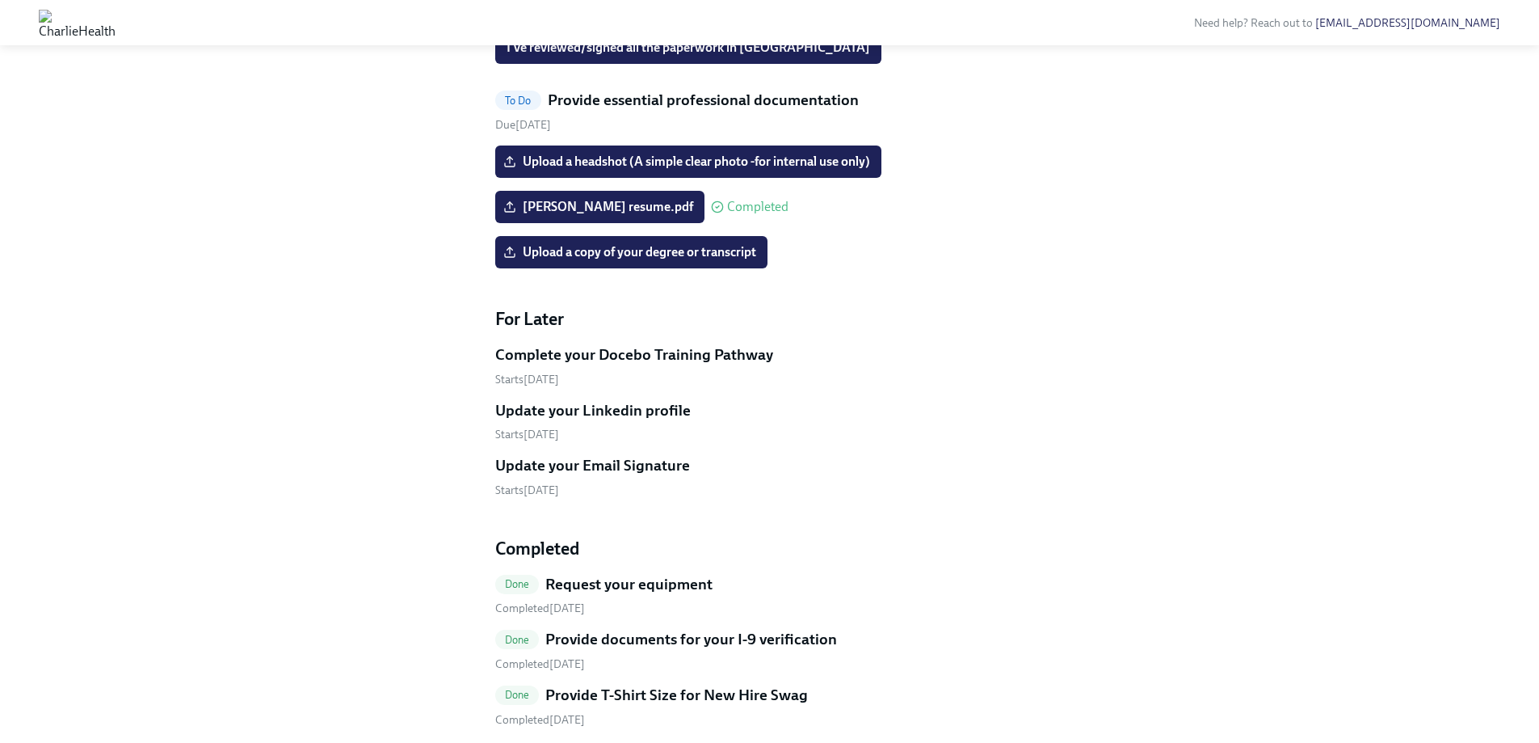
scroll to position [1131, 0]
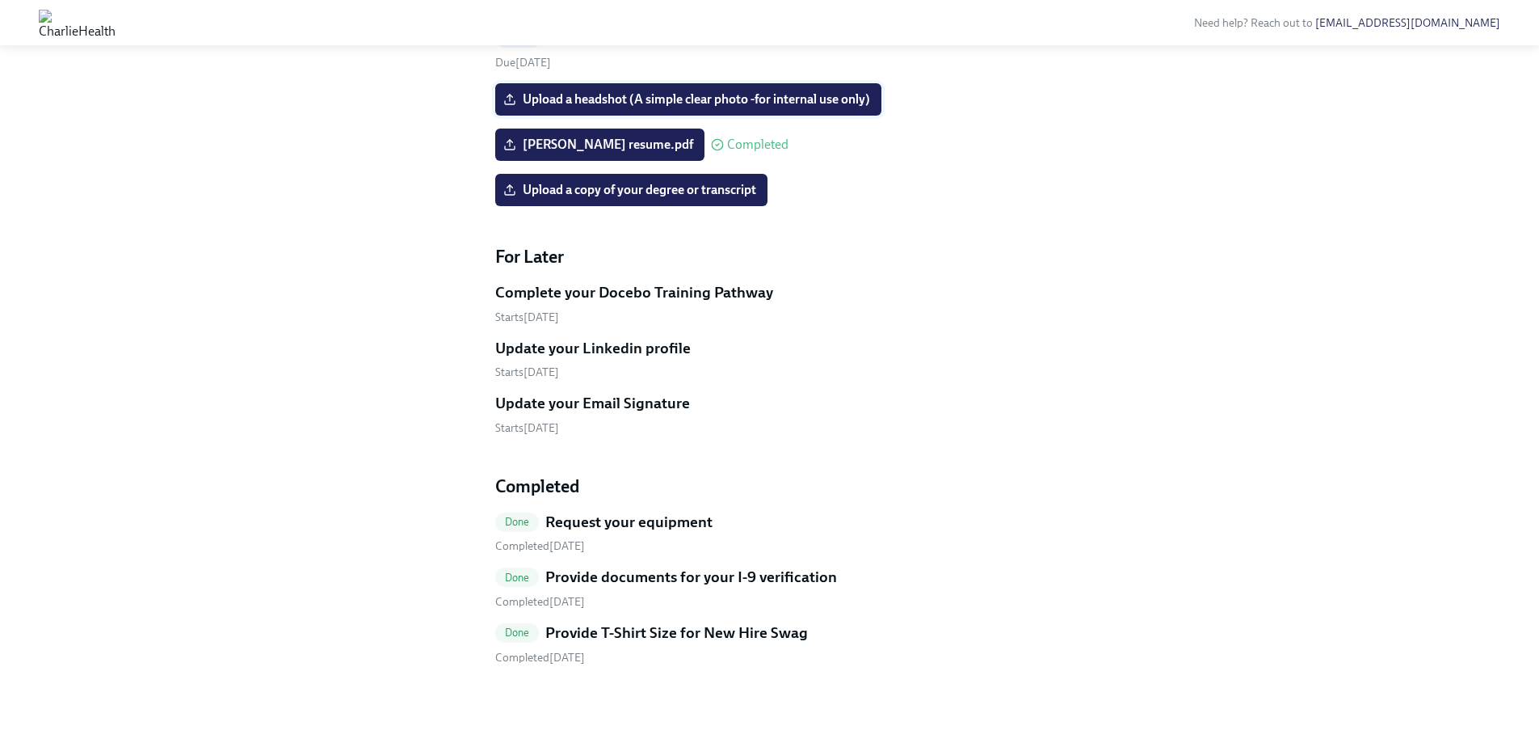
click at [675, 107] on span "Upload a headshot (A simple clear photo -for internal use only)" at bounding box center [689, 99] width 364 height 16
click at [0, 0] on input "Upload a headshot (A simple clear photo -for internal use only)" at bounding box center [0, 0] width 0 height 0
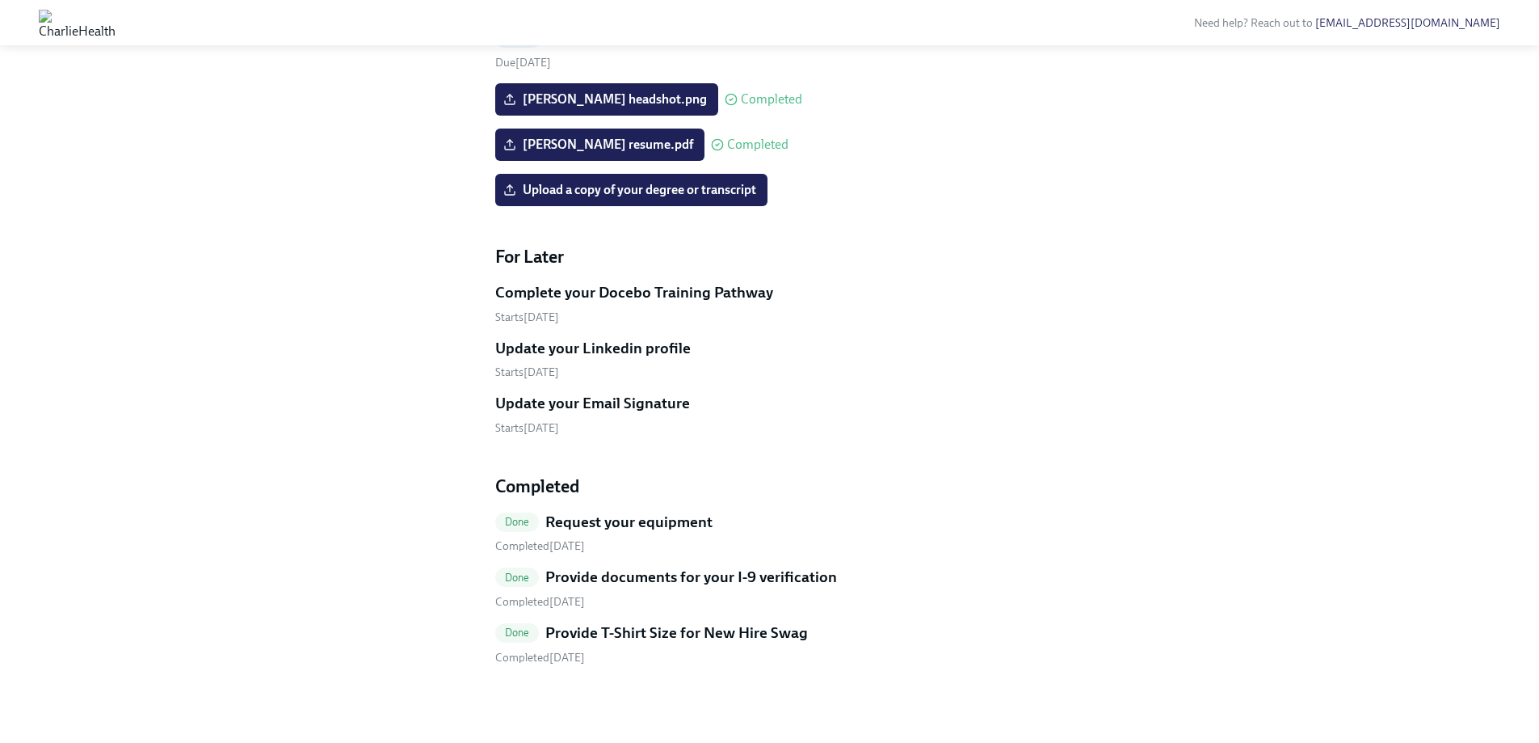
drag, startPoint x: 297, startPoint y: 331, endPoint x: 280, endPoint y: 335, distance: 16.7
